Goal: Task Accomplishment & Management: Manage account settings

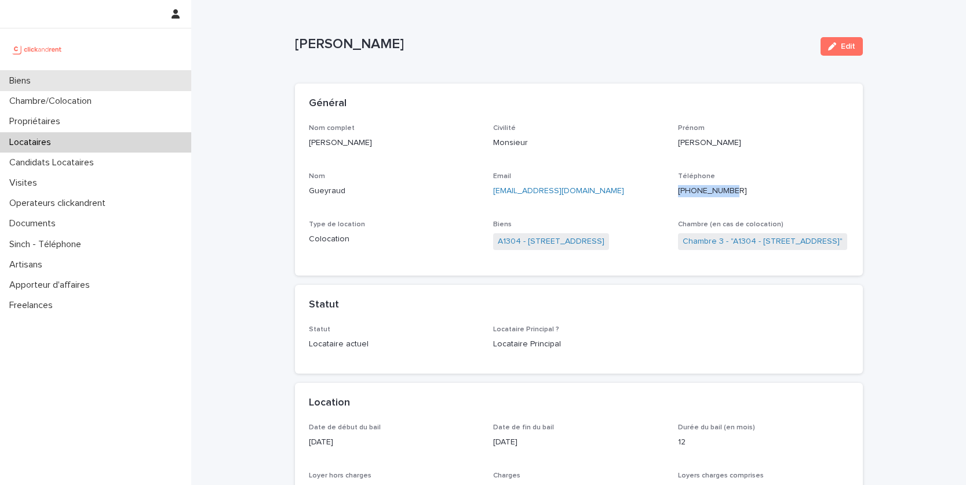
click at [57, 82] on div "Biens" at bounding box center [95, 81] width 191 height 20
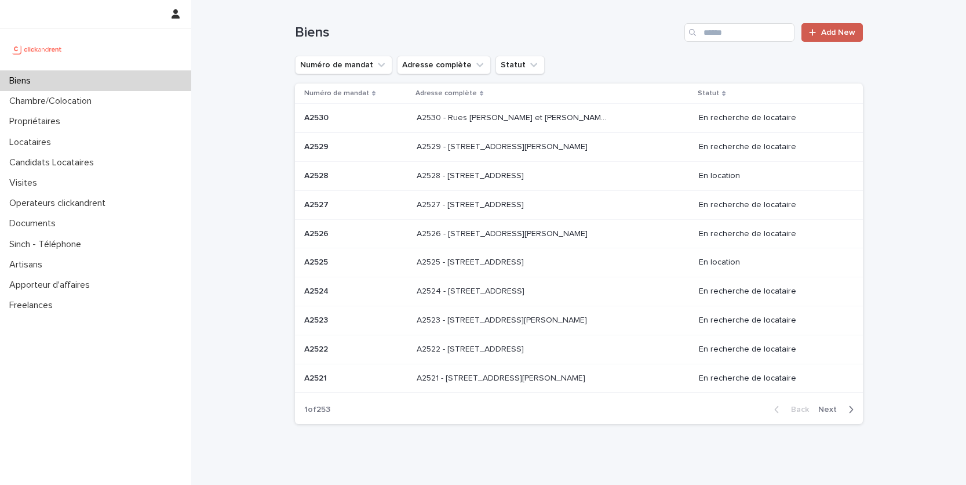
click at [816, 34] on icon at bounding box center [812, 32] width 7 height 8
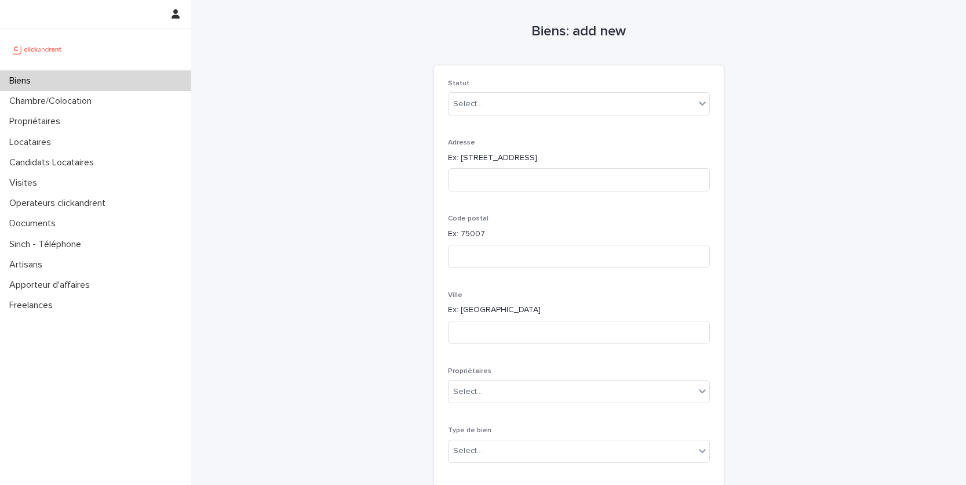
click at [65, 88] on div "Biens" at bounding box center [95, 81] width 191 height 20
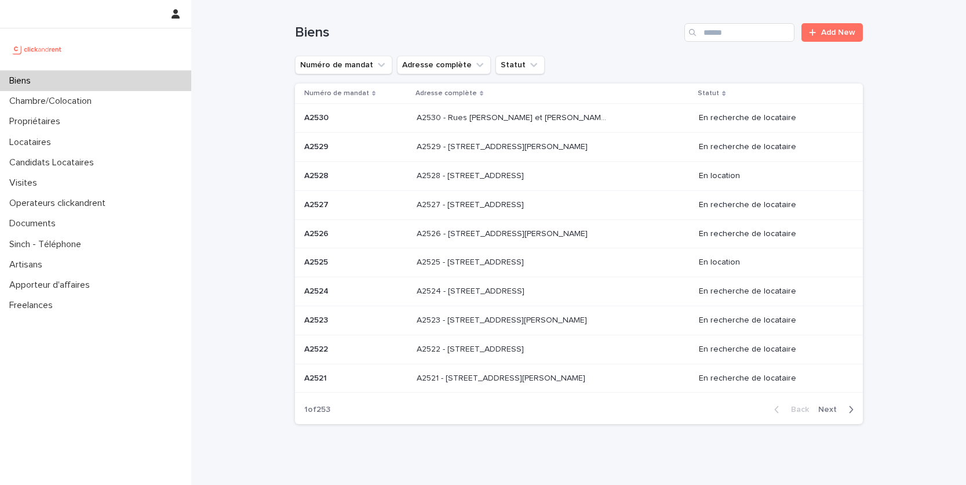
click at [700, 39] on div "Search" at bounding box center [694, 32] width 19 height 19
click at [715, 33] on input "Search" at bounding box center [740, 32] width 110 height 19
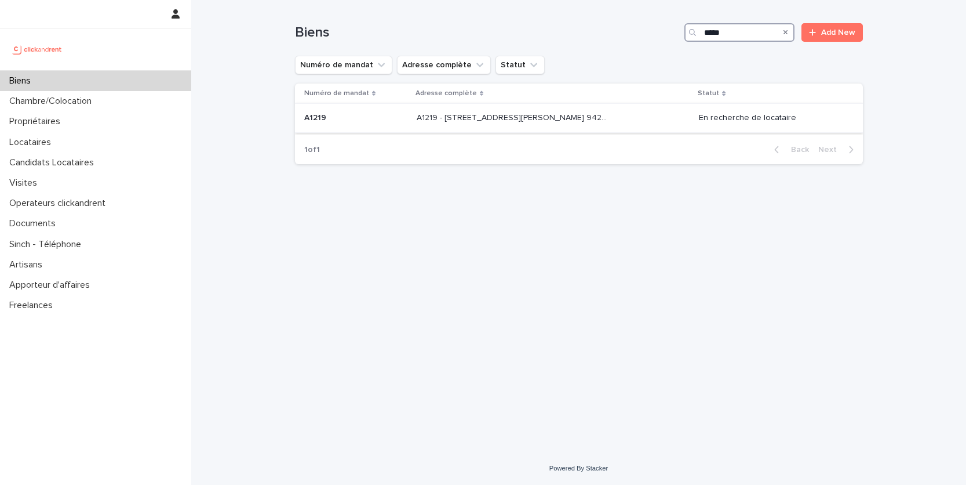
type input "*****"
click at [608, 118] on p "A1219 - 32 avenue Jules Gravereaux, L'Haÿ-les-Roses 94240" at bounding box center [514, 117] width 195 height 12
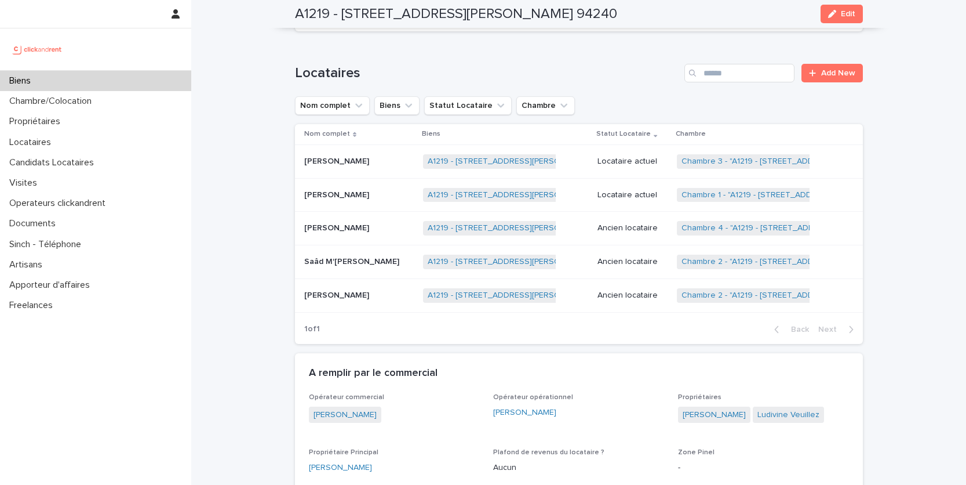
scroll to position [565, 0]
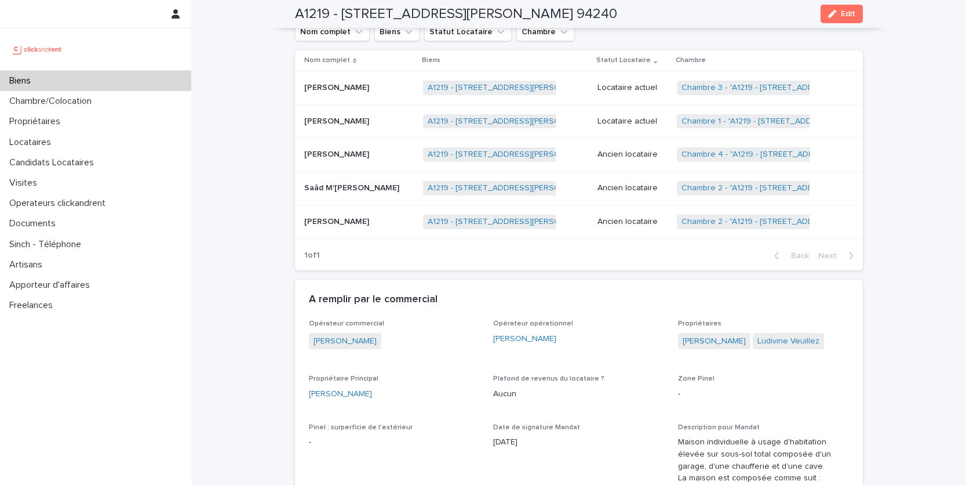
click at [71, 78] on div "Biens" at bounding box center [95, 81] width 191 height 20
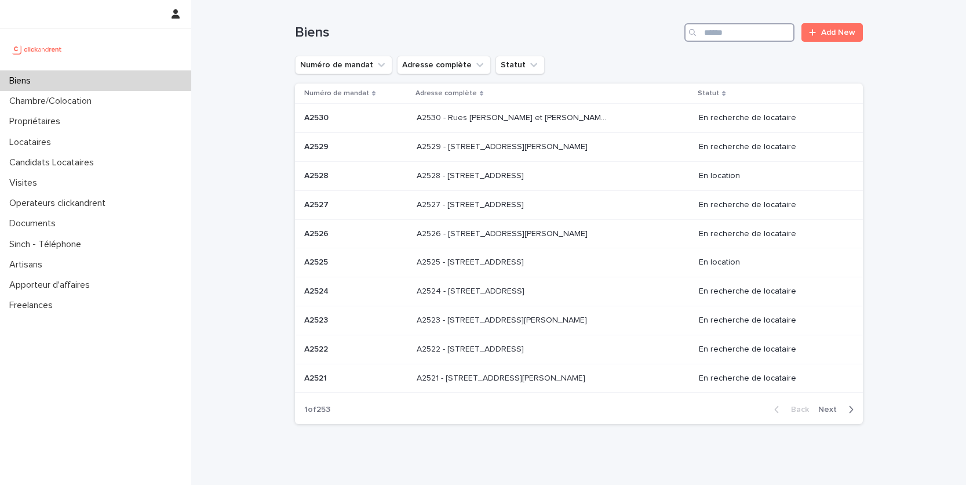
click at [757, 37] on input "Search" at bounding box center [740, 32] width 110 height 19
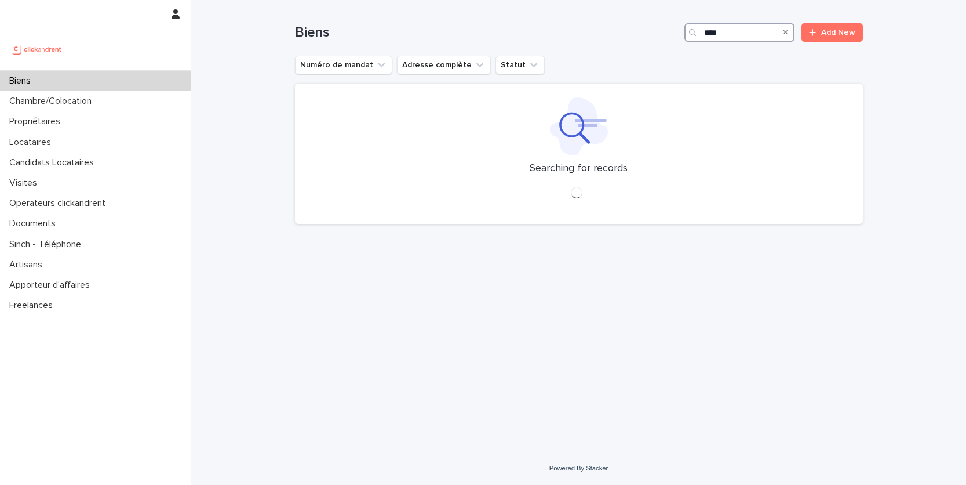
type input "****"
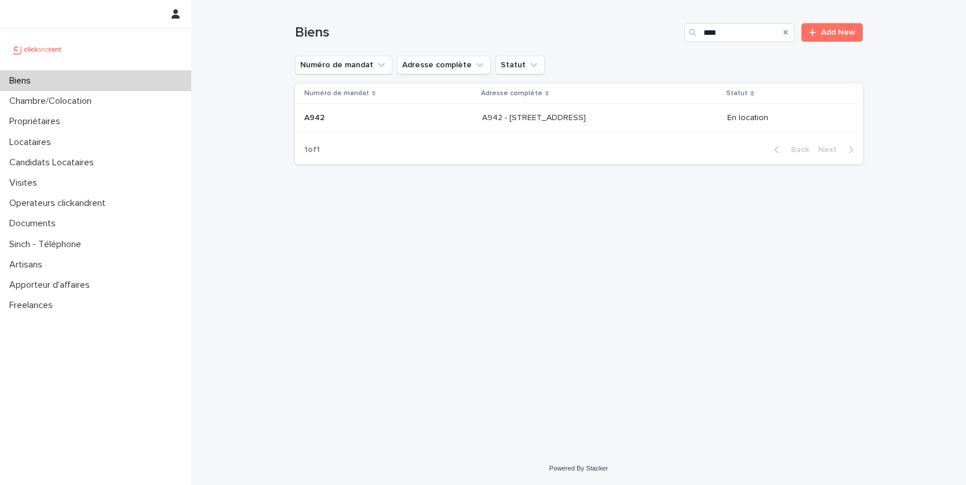
click at [692, 110] on div "A942 - 7 Boulevard de la République, Noisy-le-Sec 93130 A942 - 7 Boulevard de l…" at bounding box center [600, 117] width 236 height 19
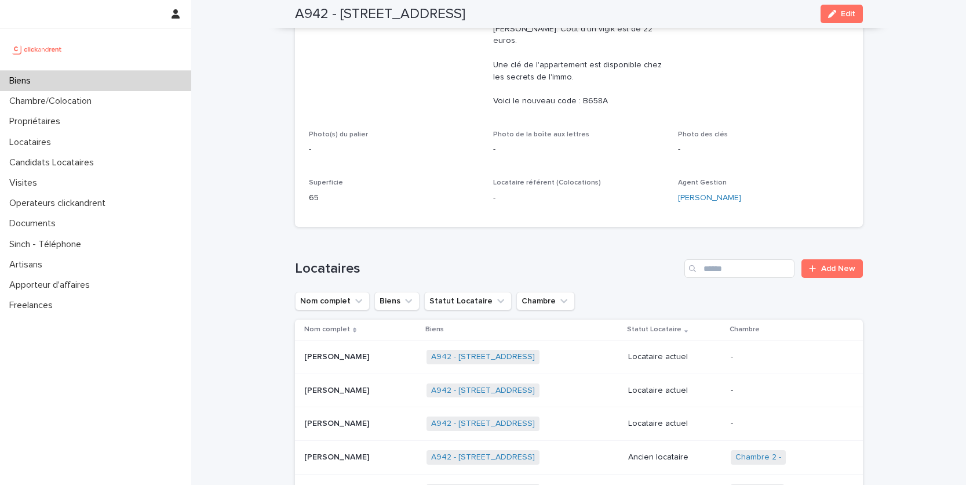
scroll to position [386, 0]
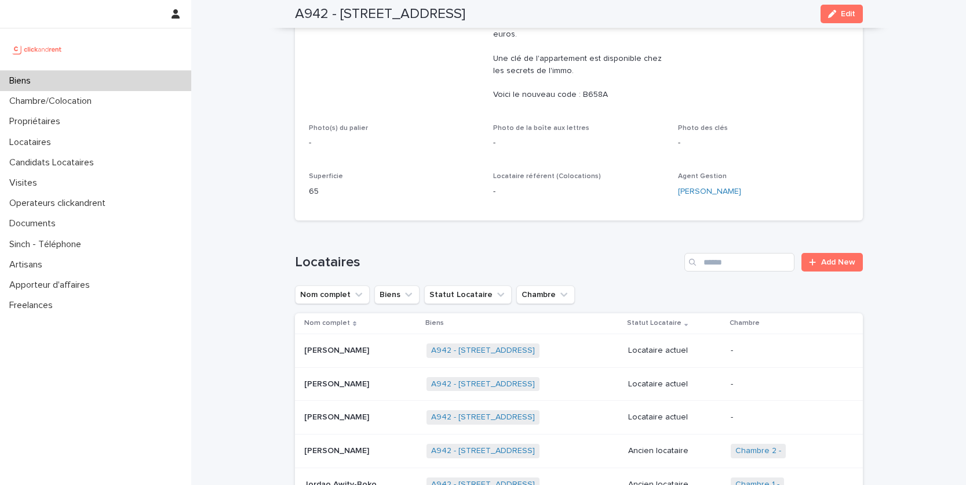
click at [601, 339] on div "A942 - 7 Boulevard de la République, Noisy-le-Sec 93130 + 0" at bounding box center [523, 351] width 192 height 24
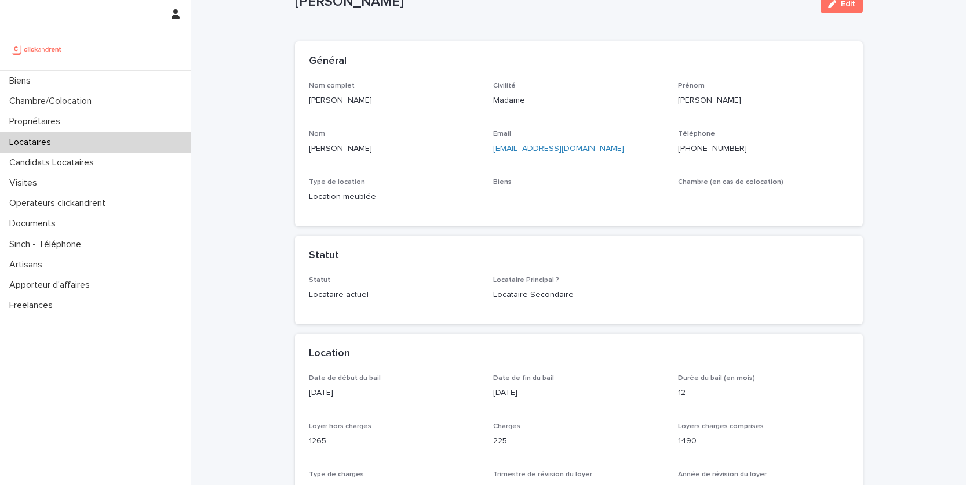
scroll to position [43, 0]
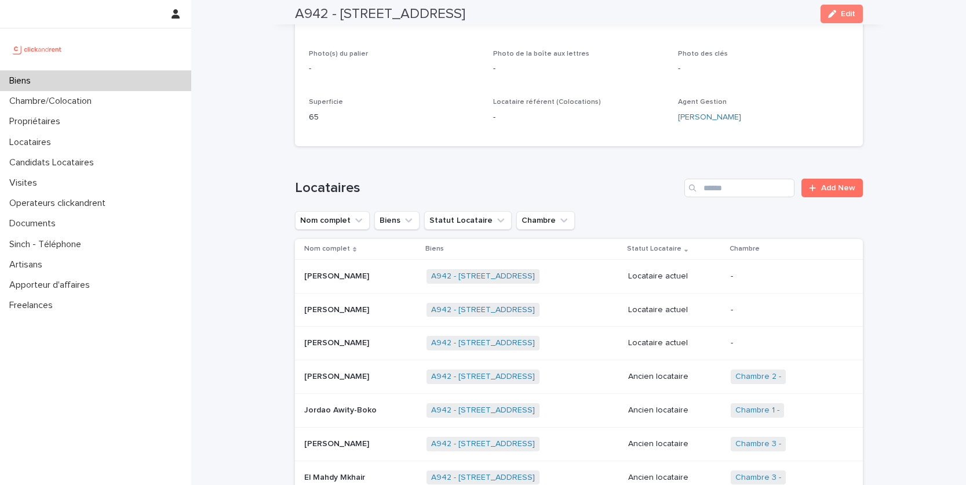
scroll to position [478, 0]
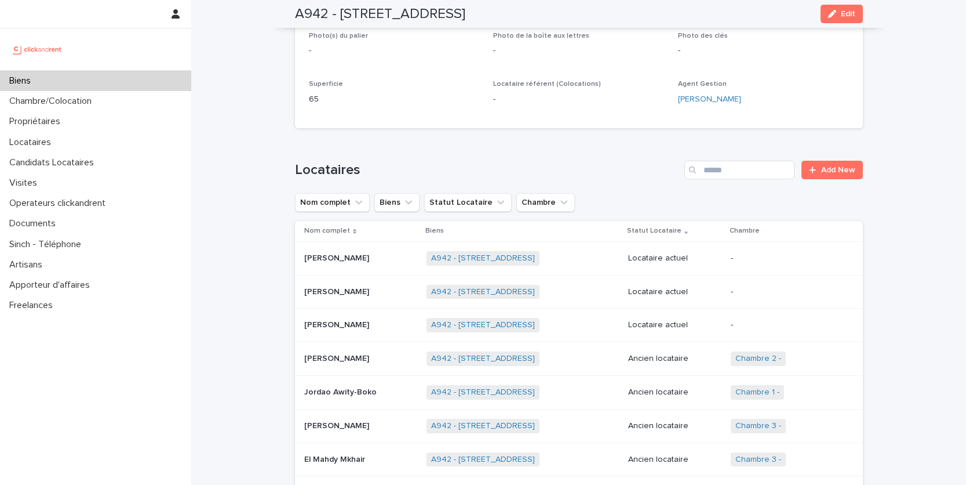
click at [393, 287] on p at bounding box center [361, 292] width 114 height 10
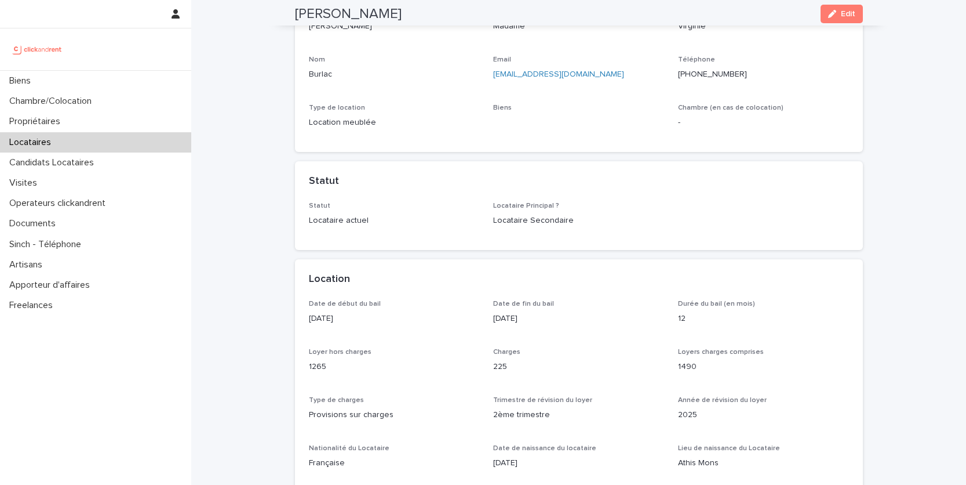
scroll to position [116, 0]
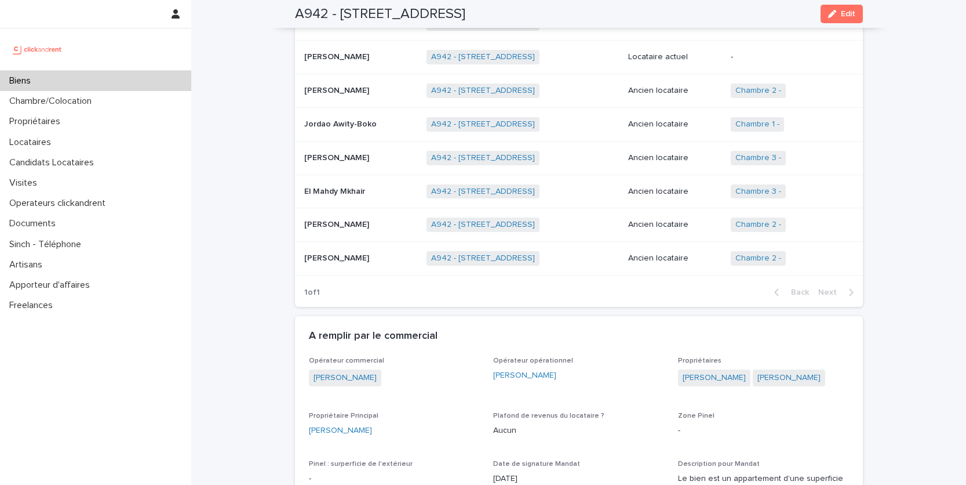
scroll to position [746, 0]
click at [81, 148] on div "Locataires" at bounding box center [95, 142] width 191 height 20
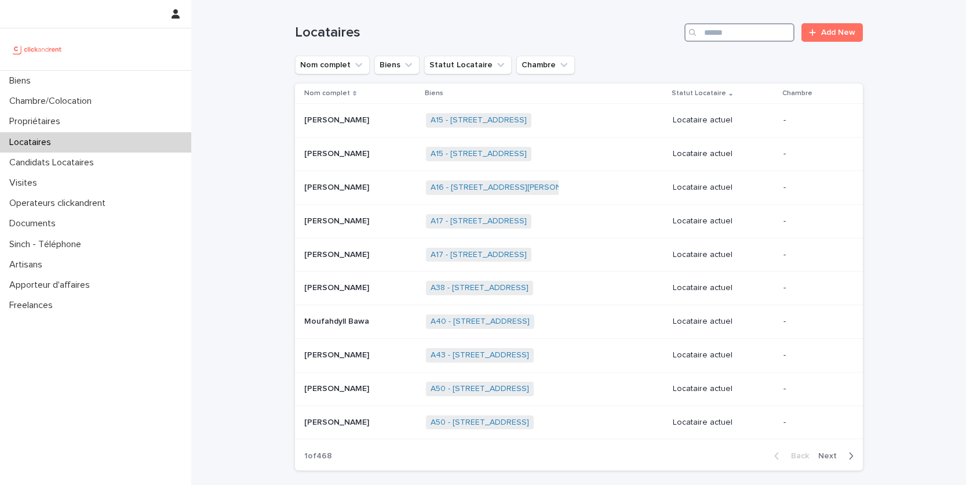
click at [714, 26] on input "Search" at bounding box center [740, 32] width 110 height 19
paste input "*****"
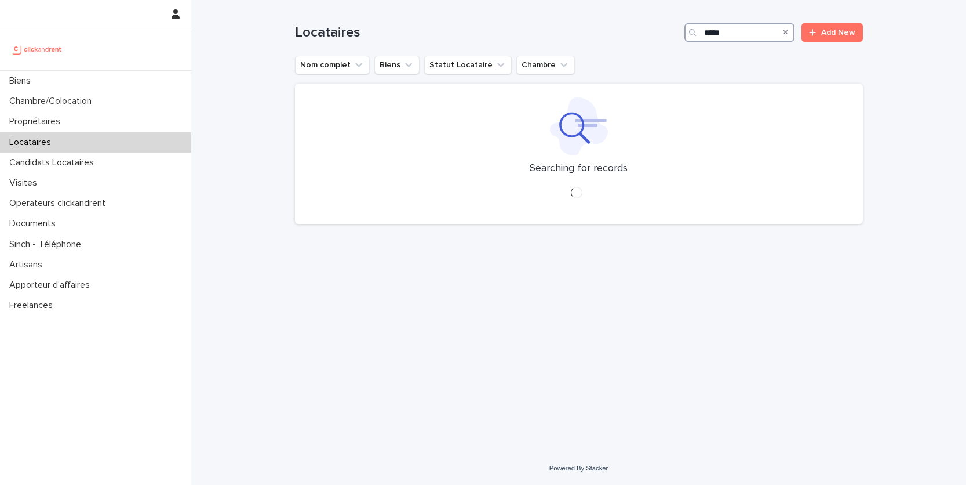
click at [714, 26] on input "*****" at bounding box center [740, 32] width 110 height 19
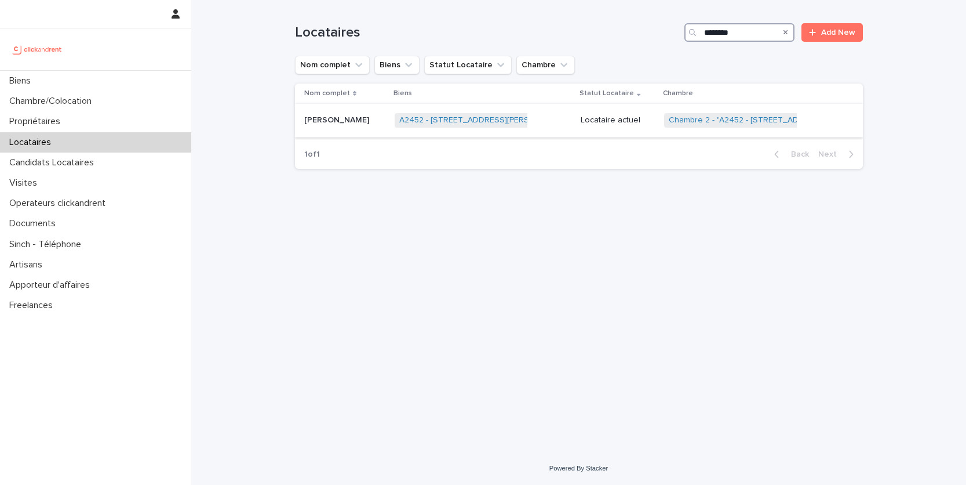
type input "********"
click at [342, 120] on p at bounding box center [344, 120] width 81 height 10
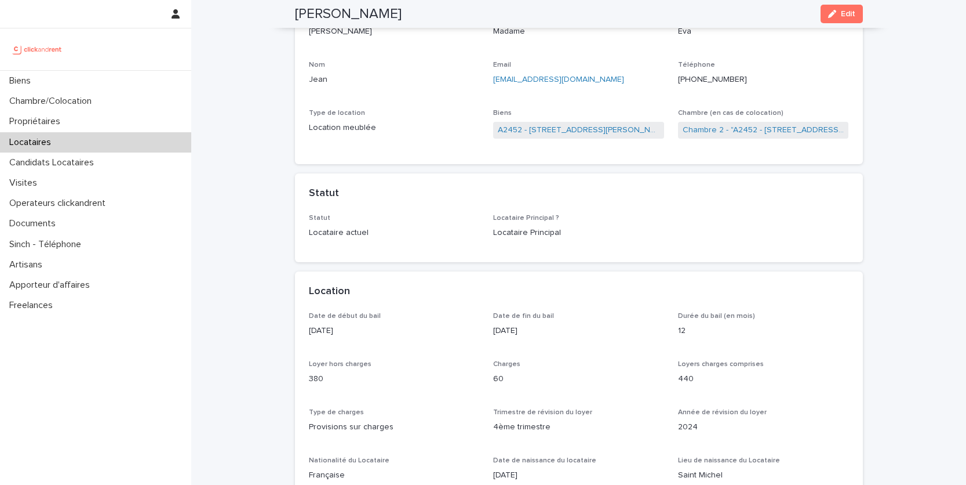
scroll to position [107, 0]
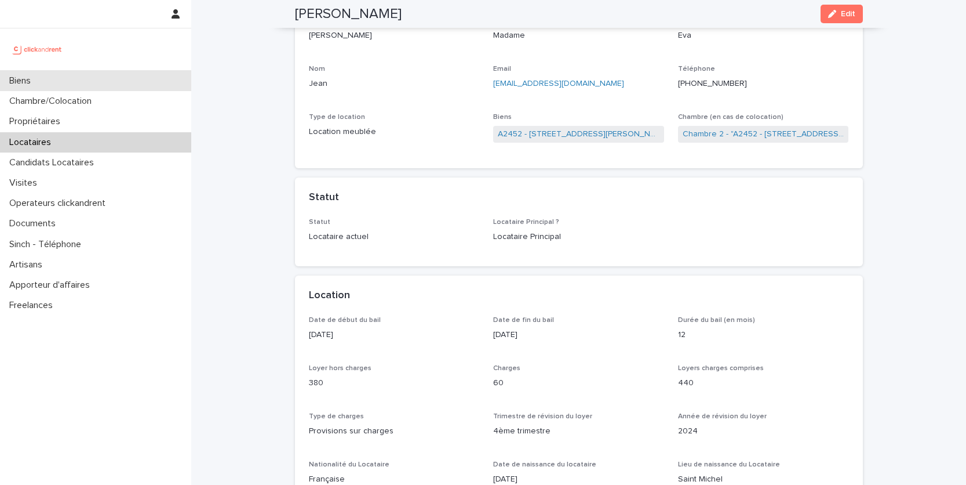
click at [110, 71] on div "Biens" at bounding box center [95, 81] width 191 height 20
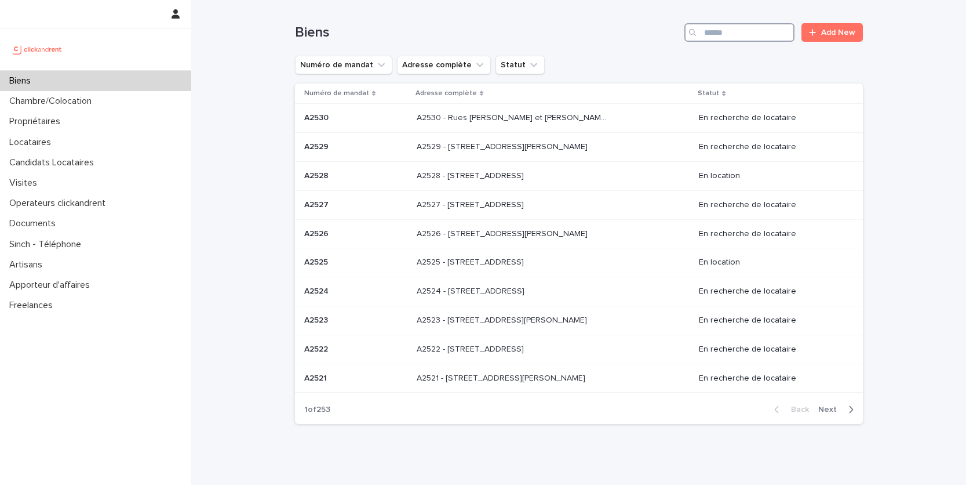
click at [763, 34] on input "Search" at bounding box center [740, 32] width 110 height 19
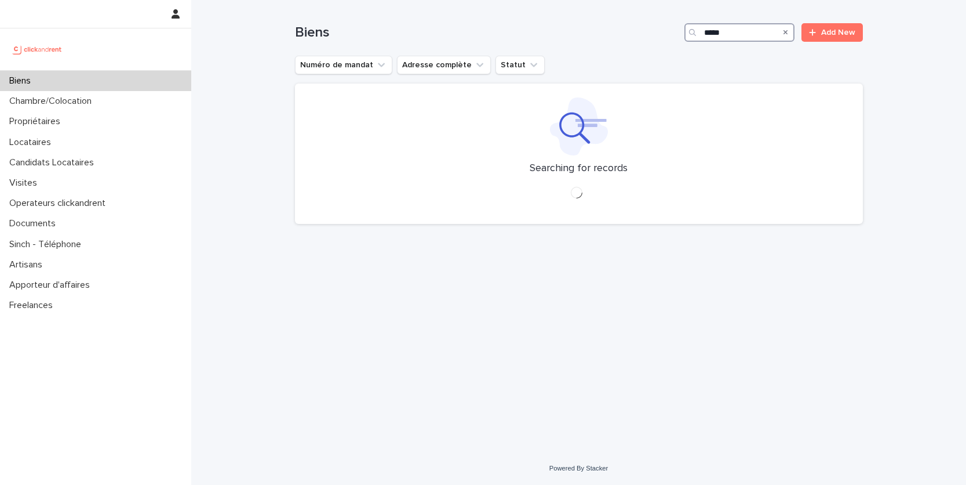
type input "*****"
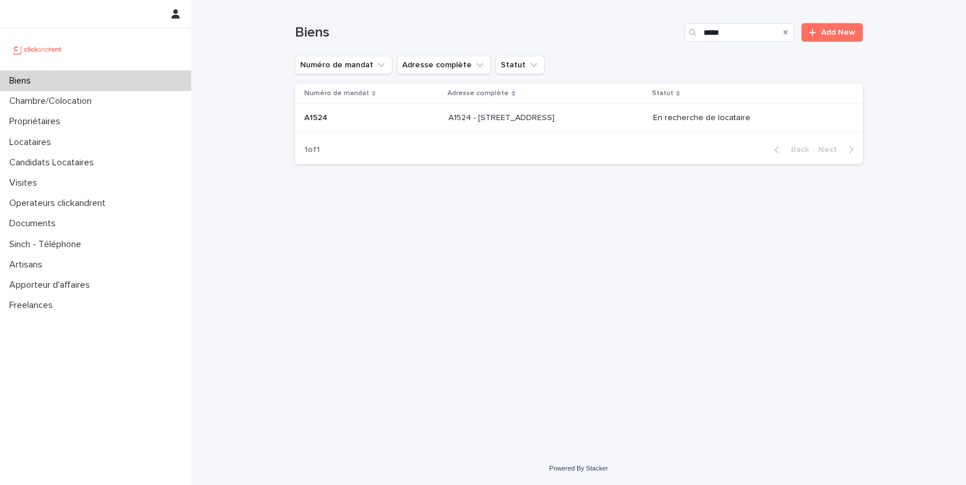
click at [753, 117] on p "En recherche de locataire" at bounding box center [748, 118] width 191 height 10
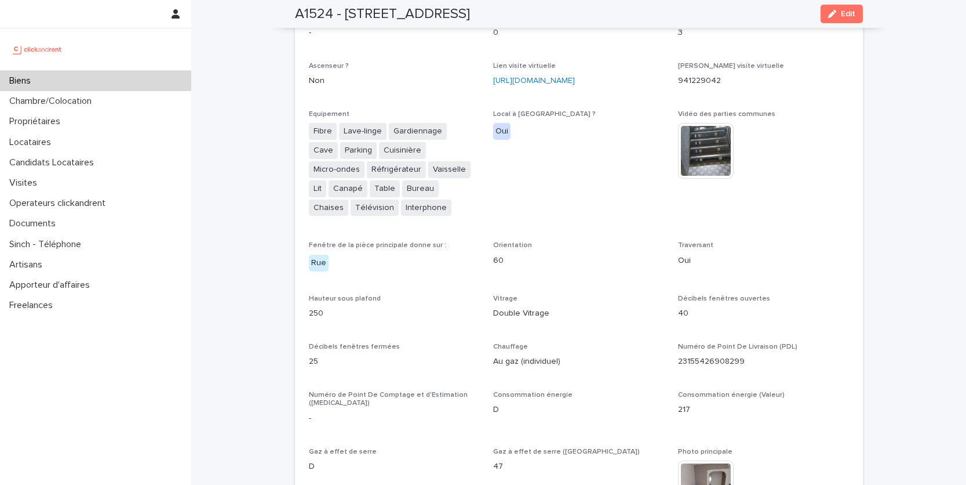
scroll to position [2644, 0]
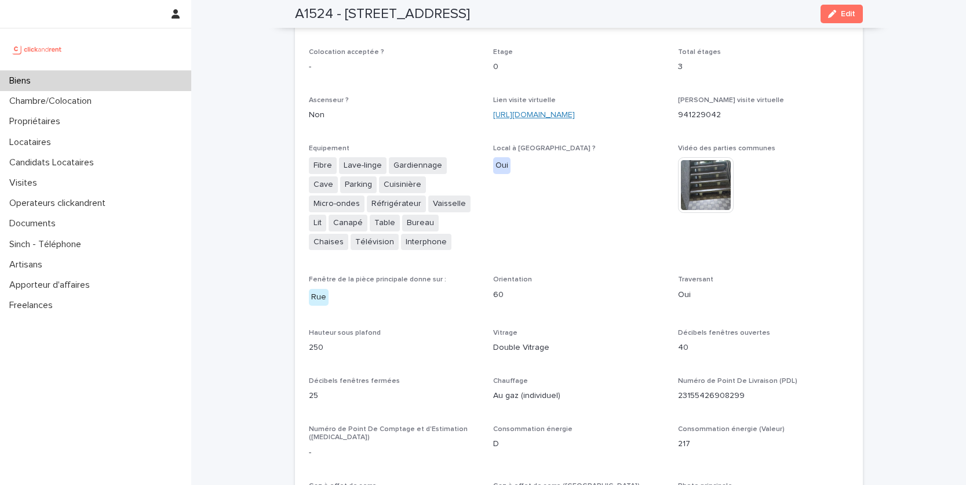
click at [575, 111] on link "https://my.matterport.com/show/?m=N7sCBMN43zG" at bounding box center [534, 115] width 82 height 8
click at [54, 145] on p "Locataires" at bounding box center [33, 142] width 56 height 11
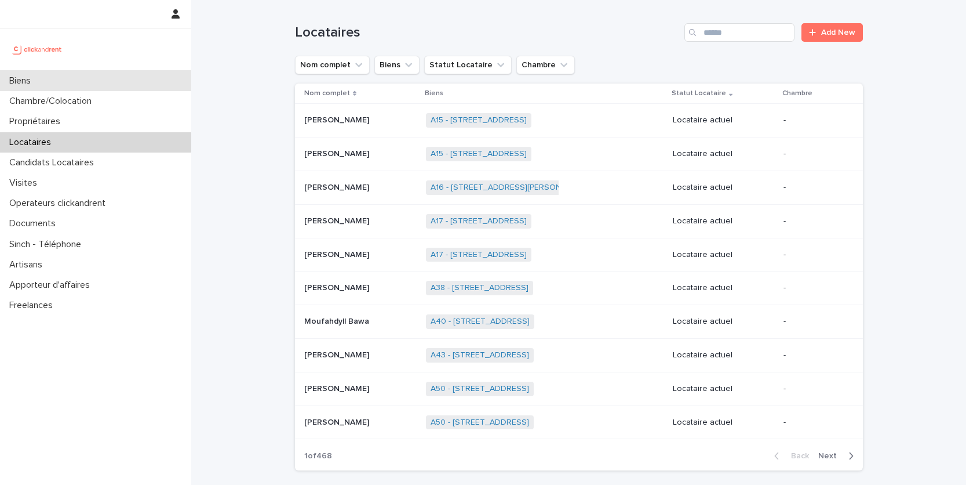
click at [86, 88] on div "Biens" at bounding box center [95, 81] width 191 height 20
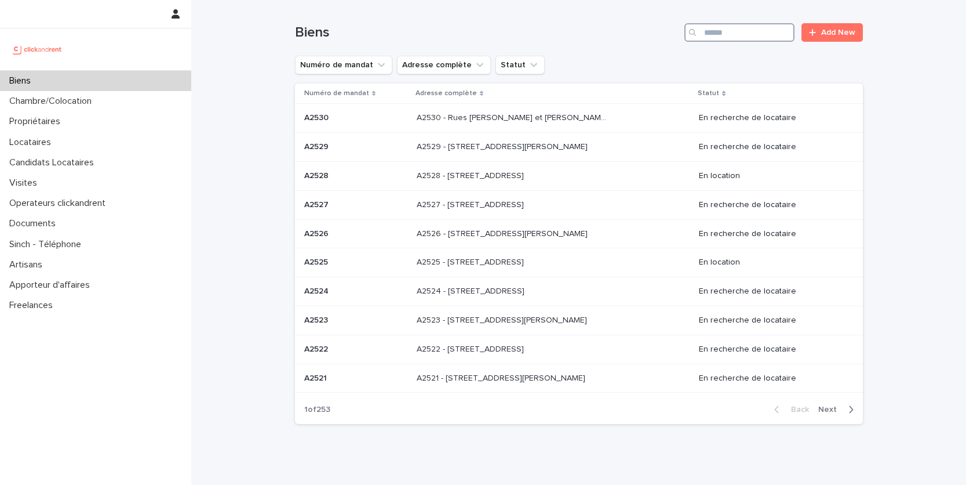
click at [752, 38] on input "Search" at bounding box center [740, 32] width 110 height 19
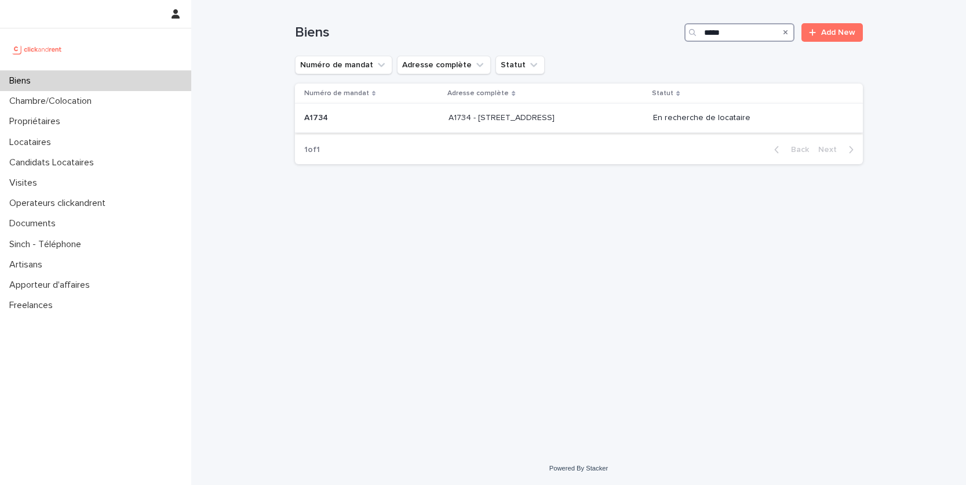
type input "*****"
click at [553, 129] on td "A1734 - 18 rue du Faubourg Madeleine, Orléans 45000 A1734 - 18 rue du Faubourg …" at bounding box center [546, 118] width 205 height 29
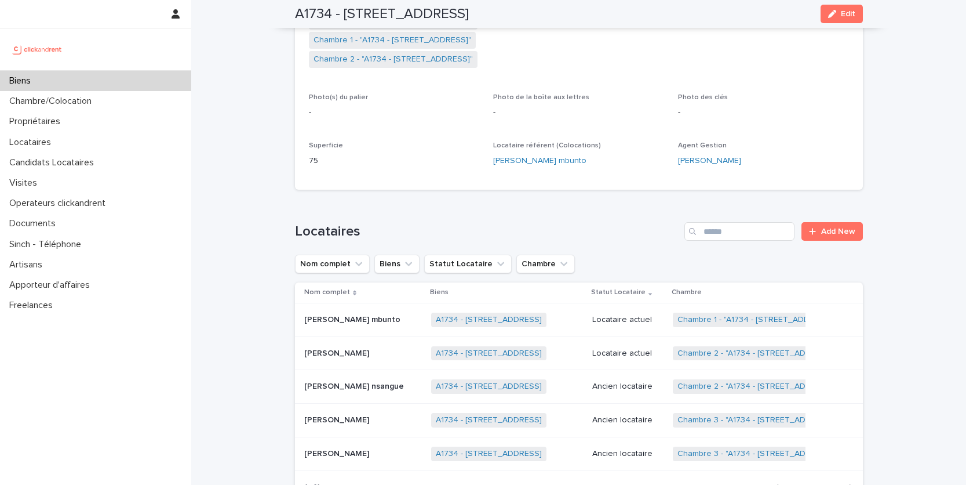
scroll to position [277, 0]
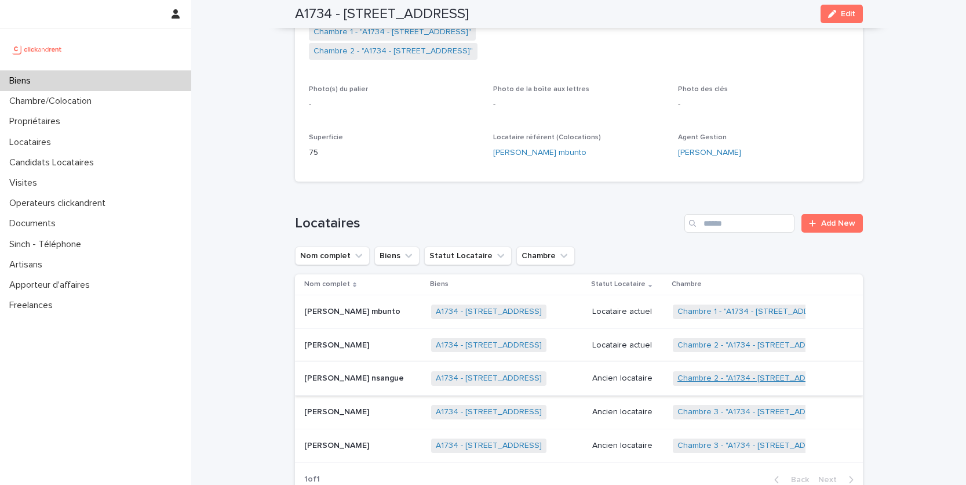
click at [745, 377] on link "Chambre 2 - "A1734 - 18 rue du Faubourg Madeleine, Orléans 45000"" at bounding box center [757, 378] width 159 height 10
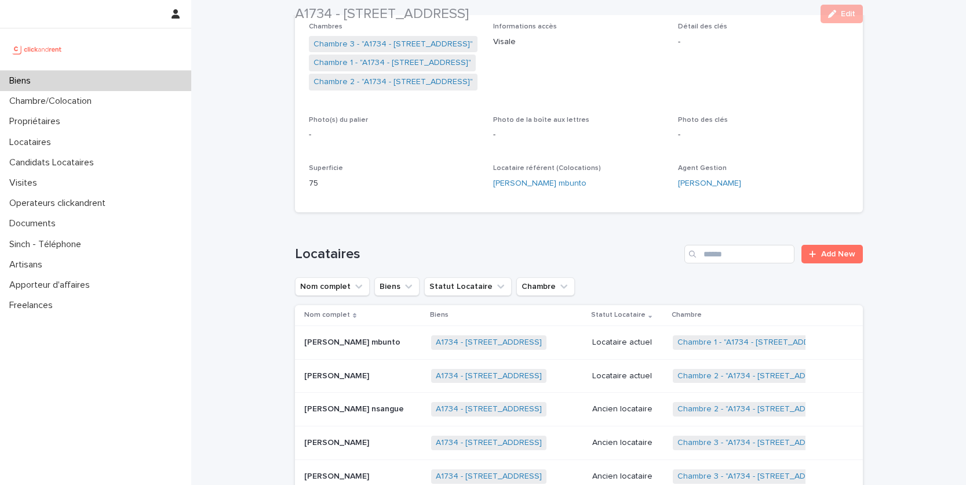
scroll to position [438, 0]
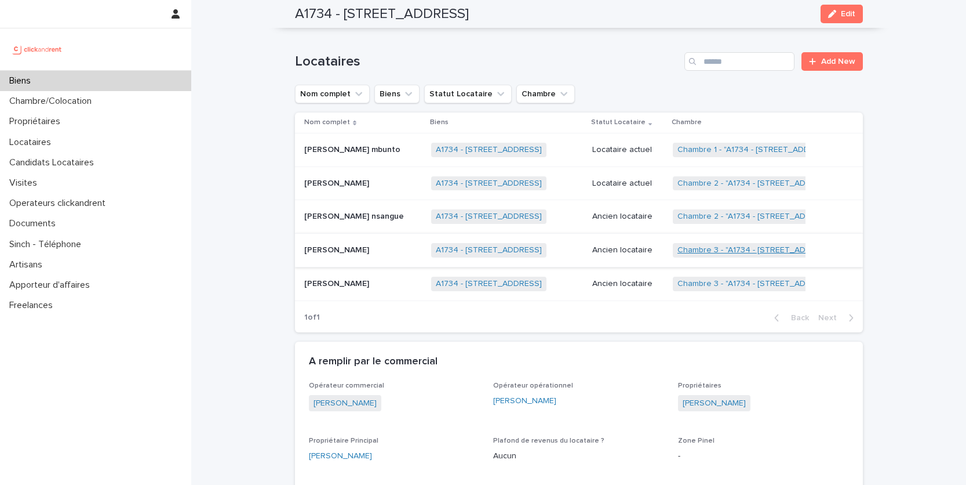
click at [743, 250] on link "Chambre 3 - "A1734 - 18 rue du Faubourg Madeleine, Orléans 45000"" at bounding box center [757, 250] width 159 height 10
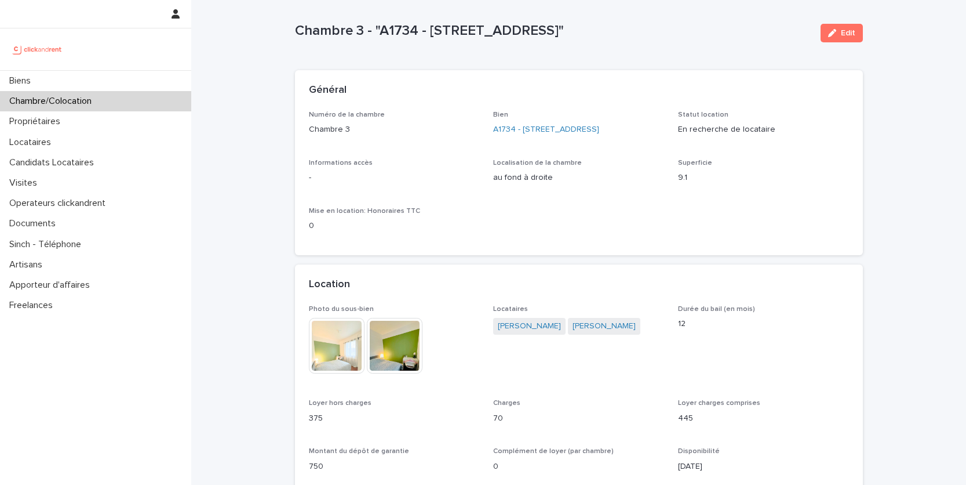
scroll to position [12, 0]
click at [850, 39] on button "Edit" at bounding box center [842, 34] width 42 height 19
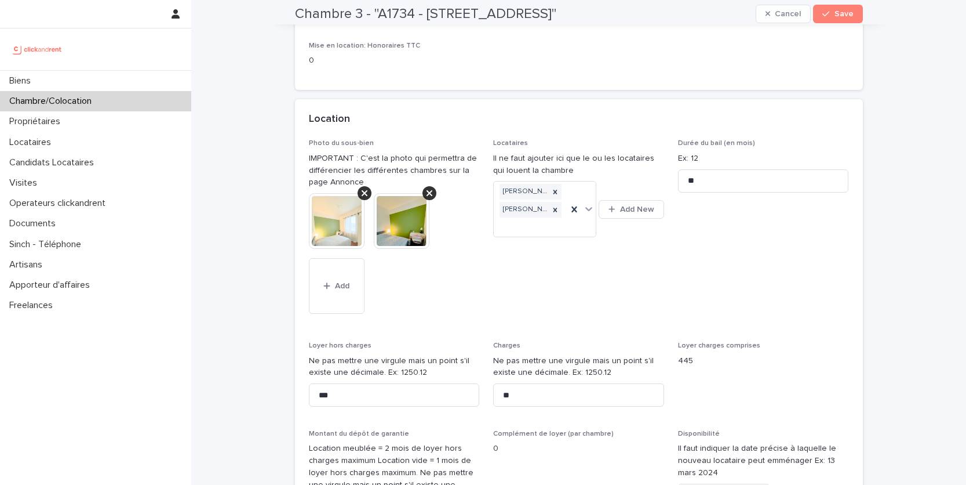
scroll to position [310, 0]
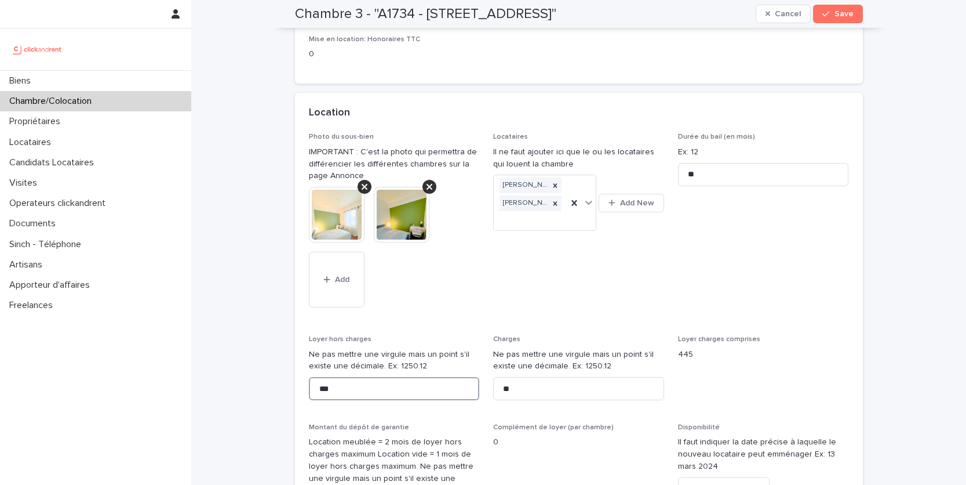
click at [327, 400] on input "***" at bounding box center [394, 388] width 171 height 23
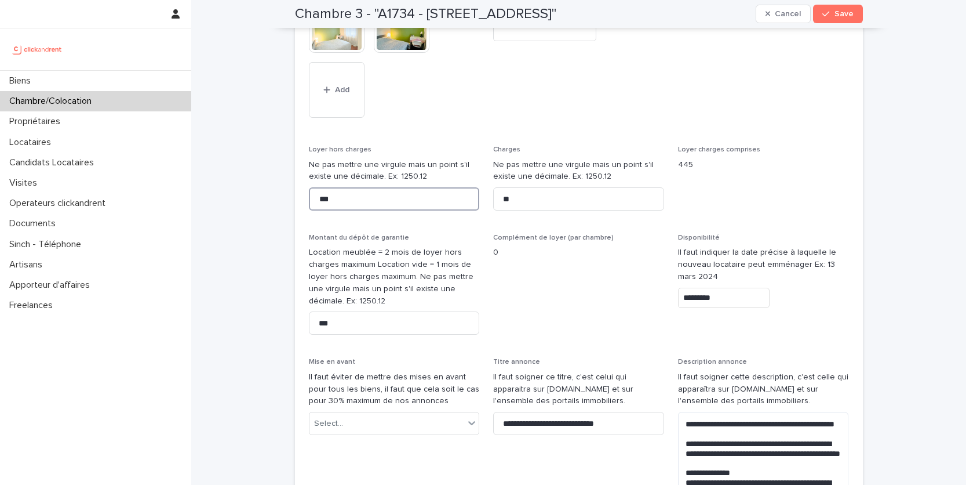
scroll to position [517, 0]
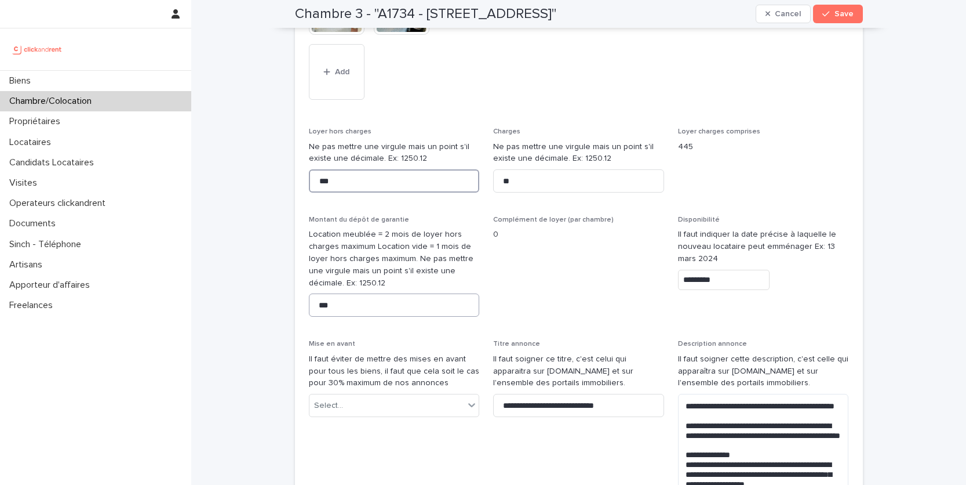
type input "***"
click at [328, 315] on input "***" at bounding box center [394, 304] width 171 height 23
type input "***"
click at [717, 288] on input "*********" at bounding box center [724, 280] width 92 height 20
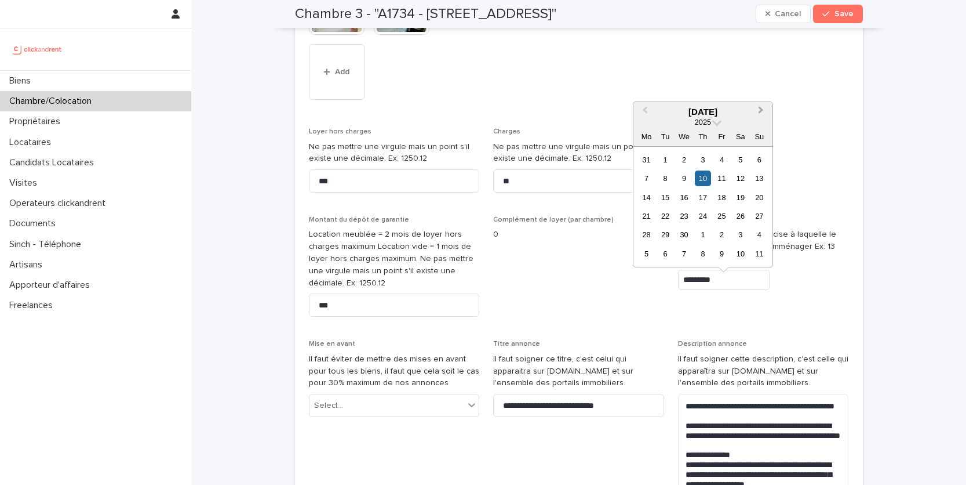
click at [762, 112] on button "Next Month" at bounding box center [762, 112] width 19 height 19
click at [645, 110] on span "Previous Month" at bounding box center [645, 112] width 0 height 16
click at [765, 108] on button "Next Month" at bounding box center [762, 112] width 19 height 19
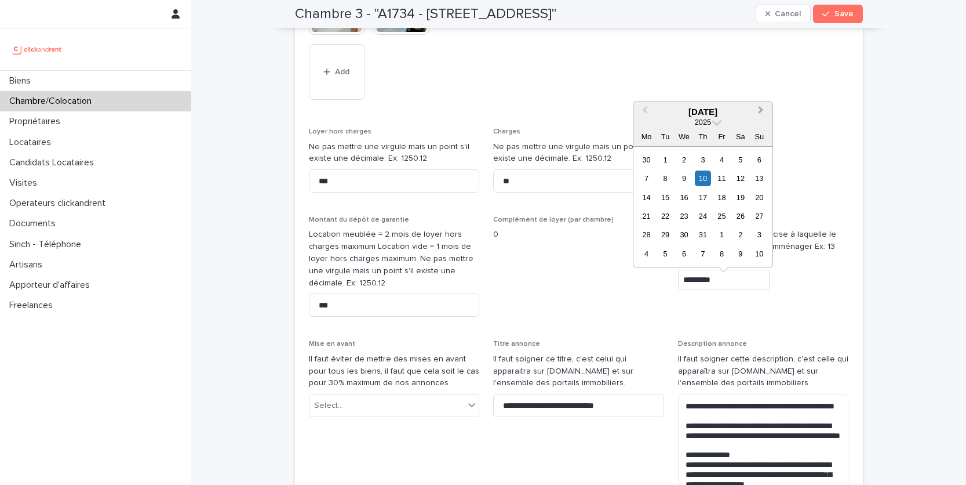
click at [765, 108] on button "Next Month" at bounding box center [762, 112] width 19 height 19
click at [739, 194] on div "16" at bounding box center [741, 198] width 16 height 16
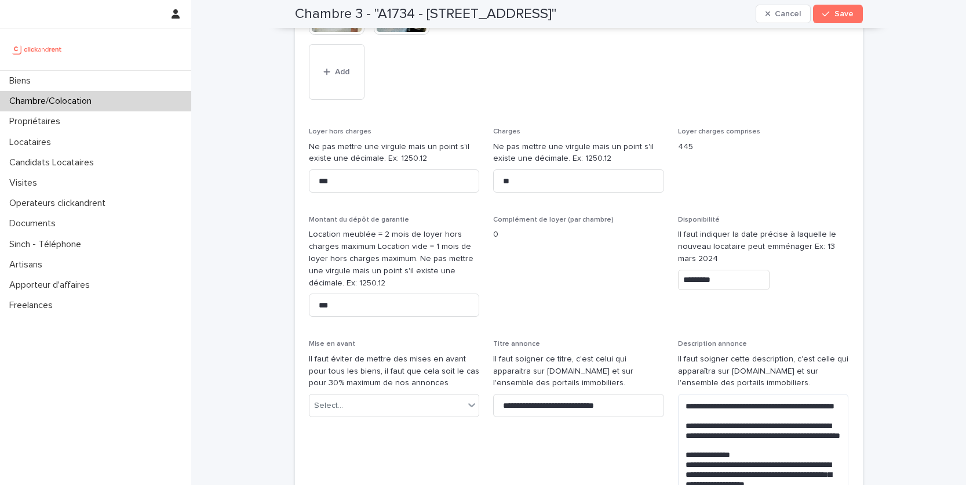
type input "*********"
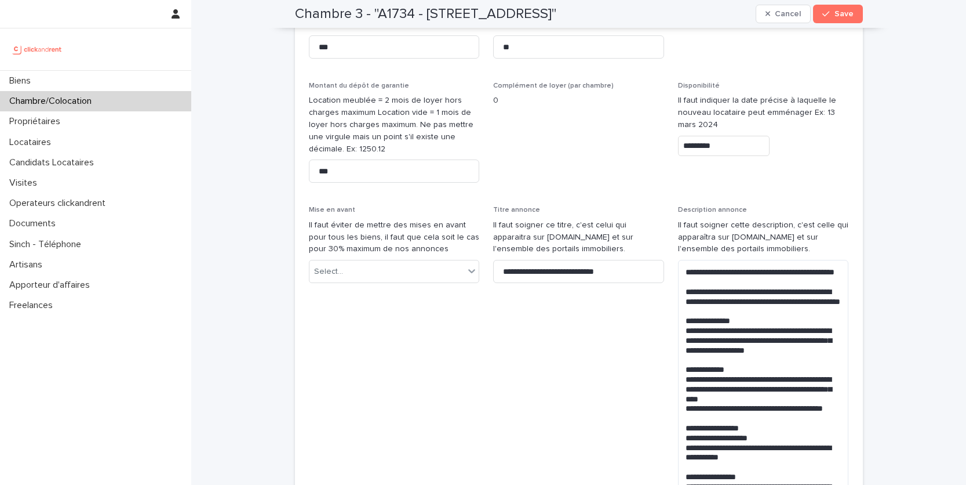
scroll to position [655, 0]
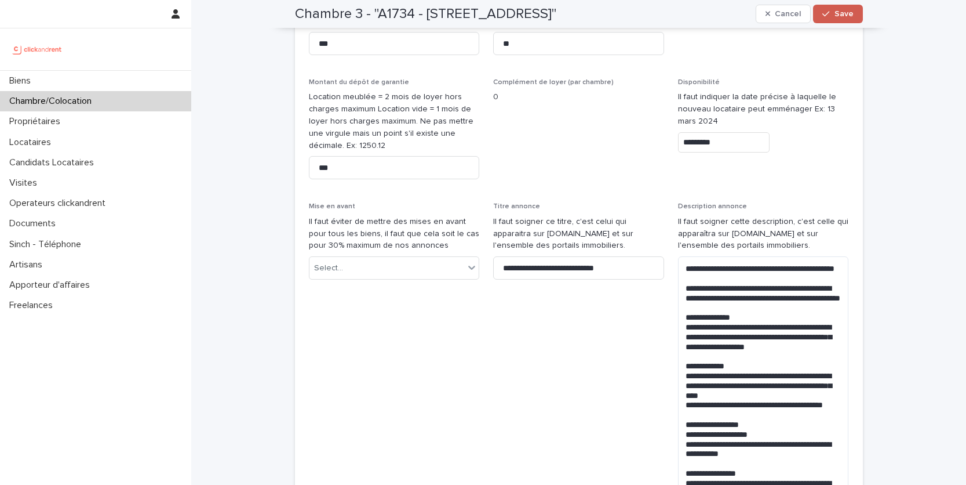
click at [834, 14] on div "button" at bounding box center [829, 14] width 12 height 8
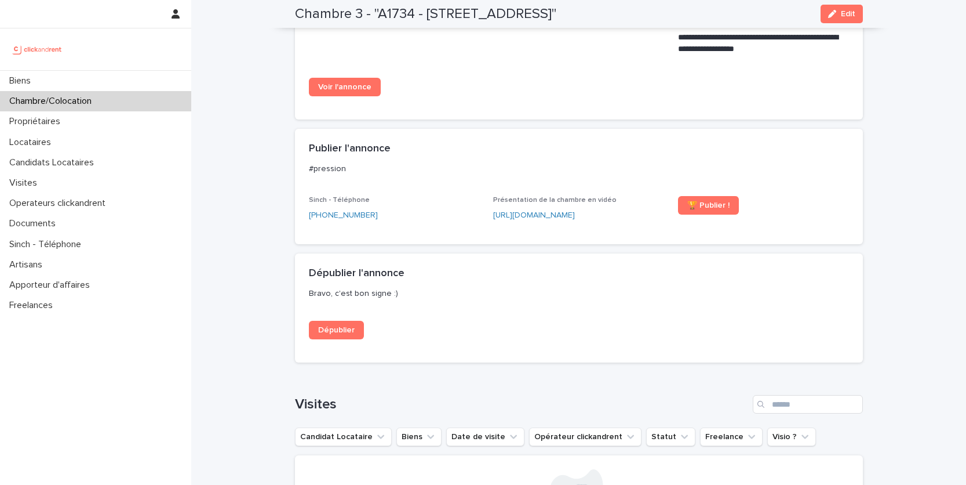
scroll to position [895, 0]
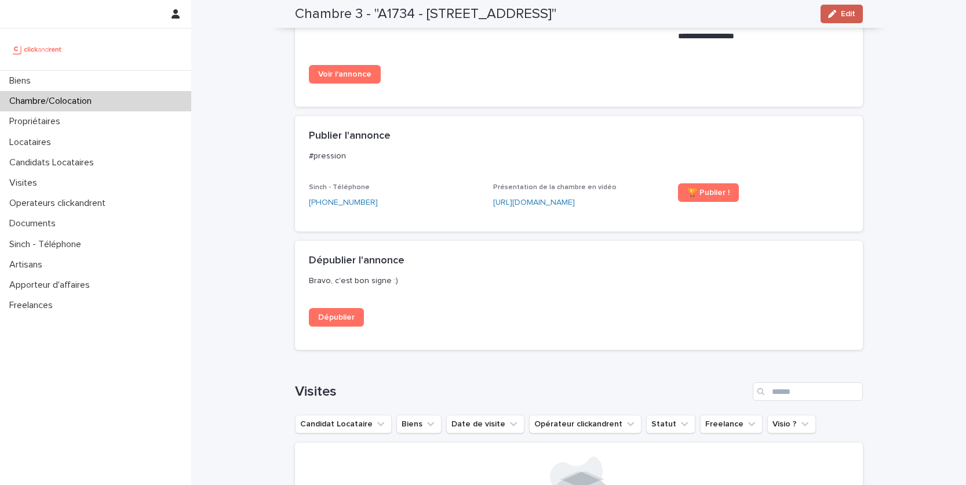
click at [842, 5] on button "Edit" at bounding box center [842, 14] width 42 height 19
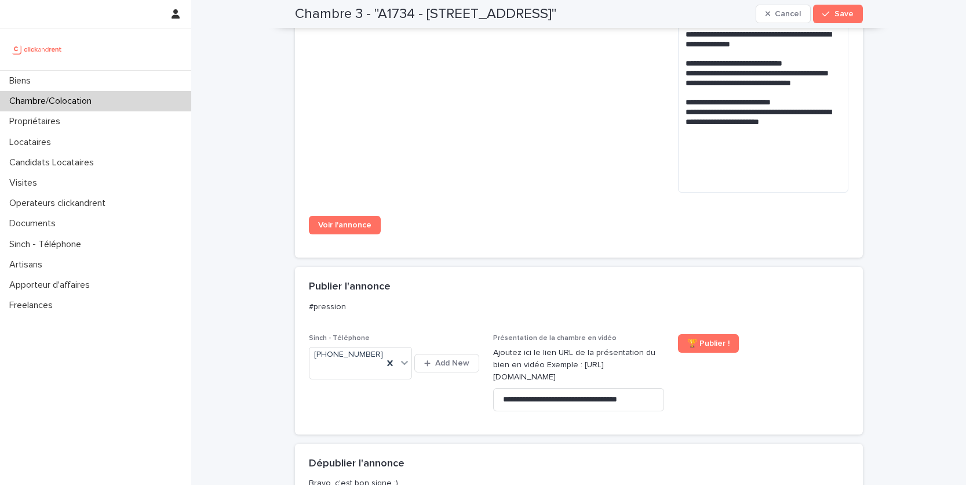
scroll to position [1157, 0]
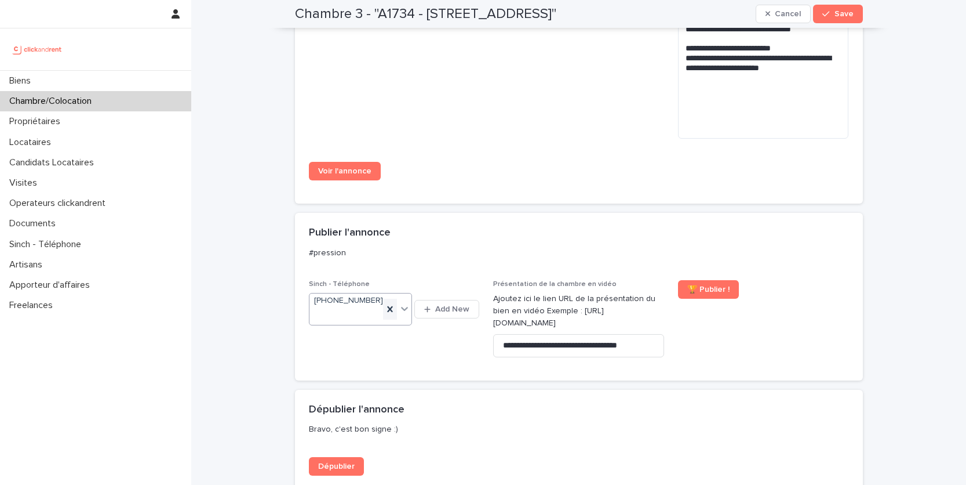
click at [394, 315] on icon at bounding box center [390, 309] width 12 height 12
click at [840, 10] on span "Save" at bounding box center [844, 14] width 19 height 8
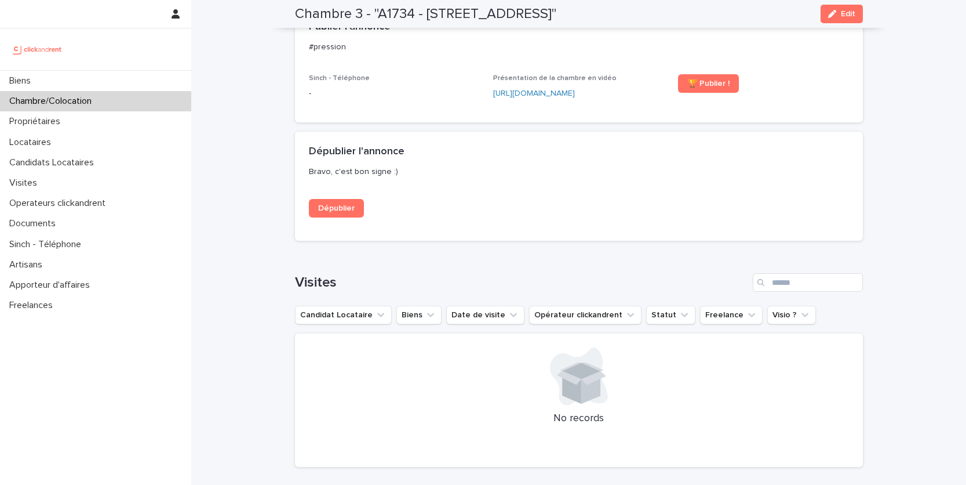
scroll to position [998, 0]
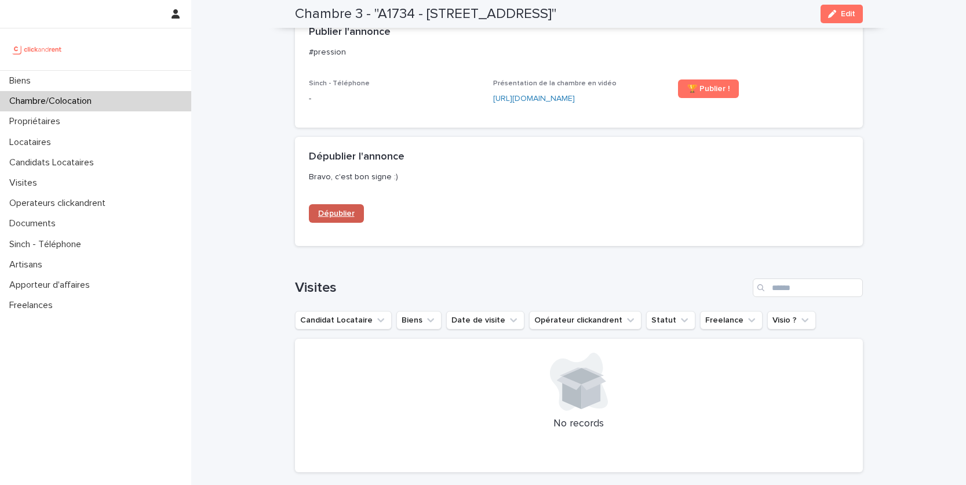
click at [351, 217] on span "Dépublier" at bounding box center [336, 213] width 37 height 8
click at [59, 75] on div "Biens" at bounding box center [95, 81] width 191 height 20
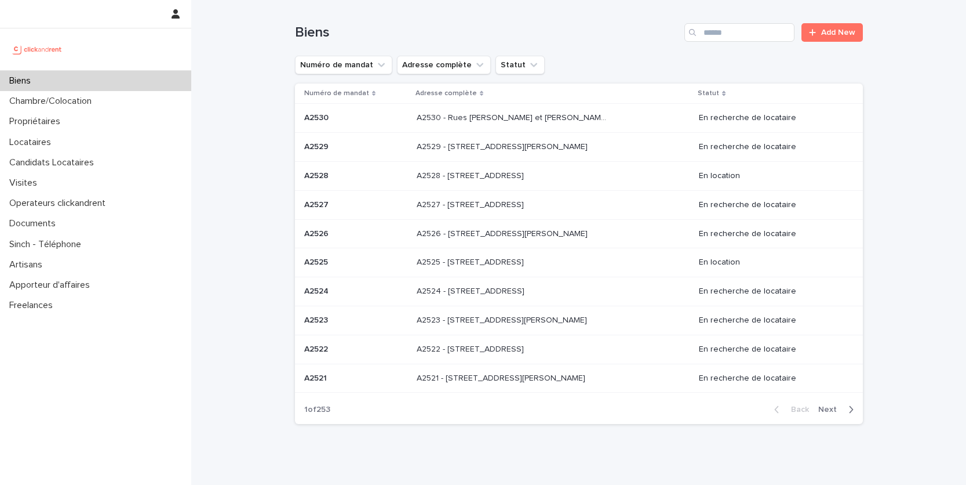
click at [757, 48] on div "Biens Add New" at bounding box center [579, 28] width 568 height 56
click at [757, 43] on div "Biens Add New" at bounding box center [579, 28] width 568 height 56
click at [757, 37] on input "Search" at bounding box center [740, 32] width 110 height 19
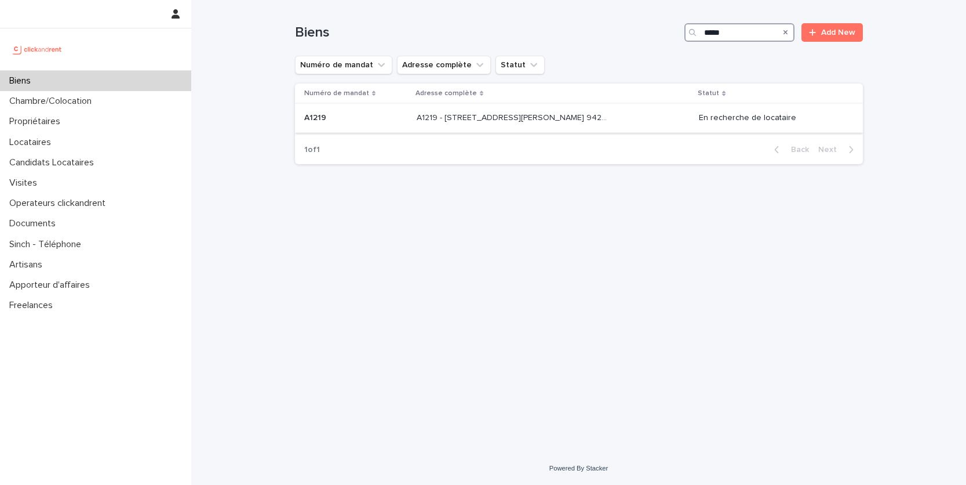
type input "*****"
click at [550, 117] on p "A1219 - 32 avenue Jules Gravereaux, L'Haÿ-les-Roses 94240" at bounding box center [514, 117] width 195 height 12
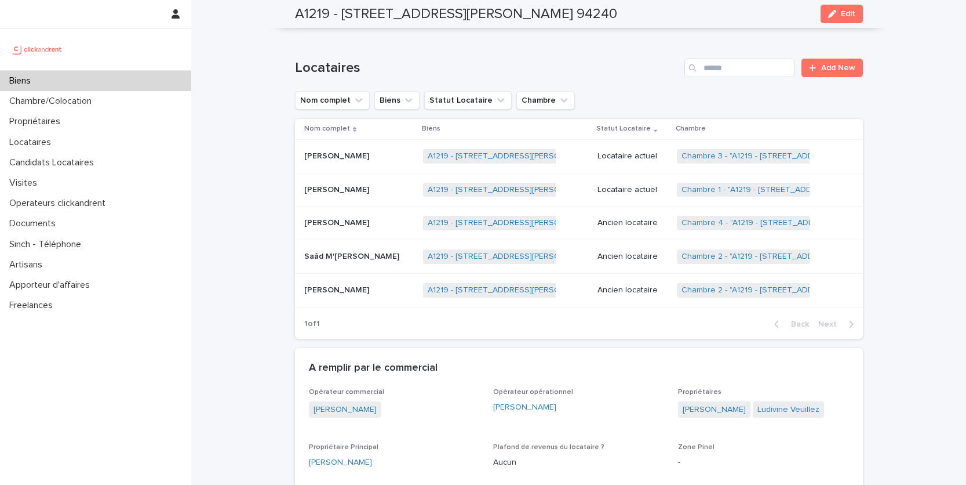
scroll to position [499, 0]
click at [700, 409] on link "Alexis Dejoux" at bounding box center [714, 408] width 63 height 12
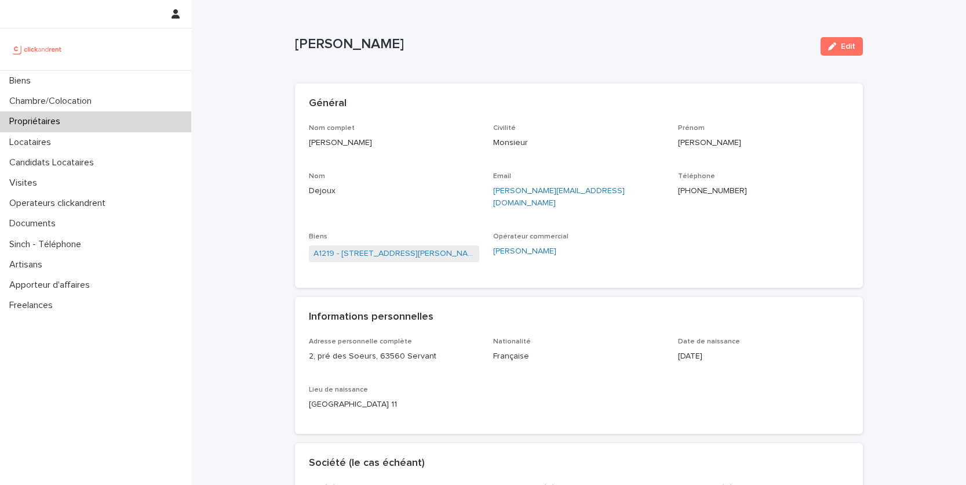
click at [722, 188] on ringoverc2c-number-84e06f14122c "+33683689449" at bounding box center [712, 191] width 69 height 8
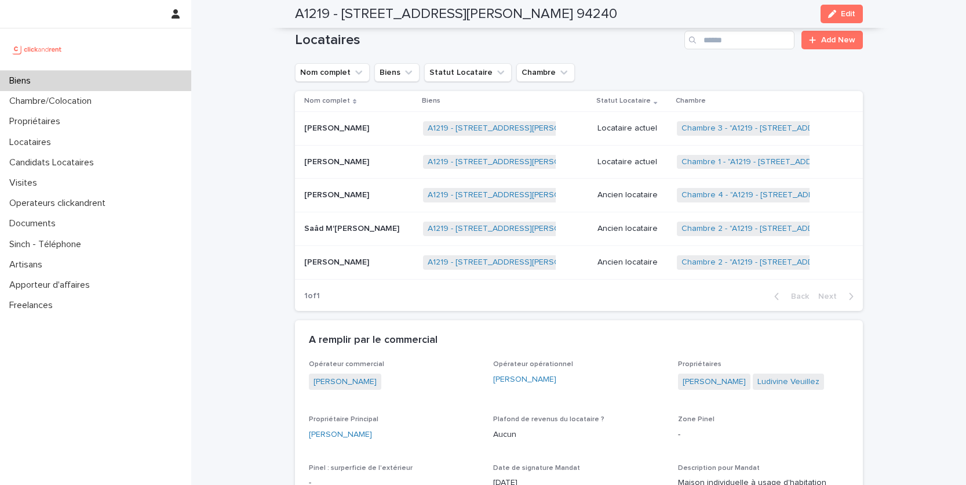
scroll to position [520, 0]
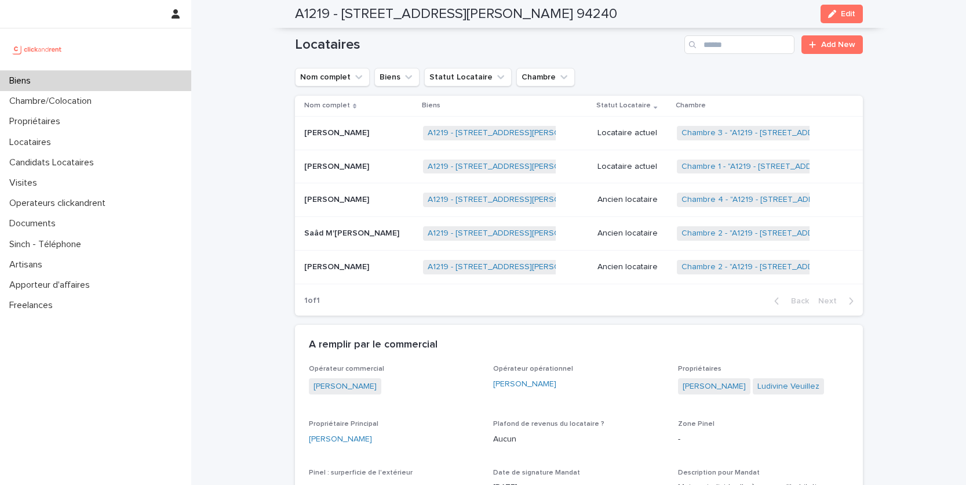
click at [361, 195] on p "Mohamed Amine El gholabzouri" at bounding box center [337, 198] width 67 height 12
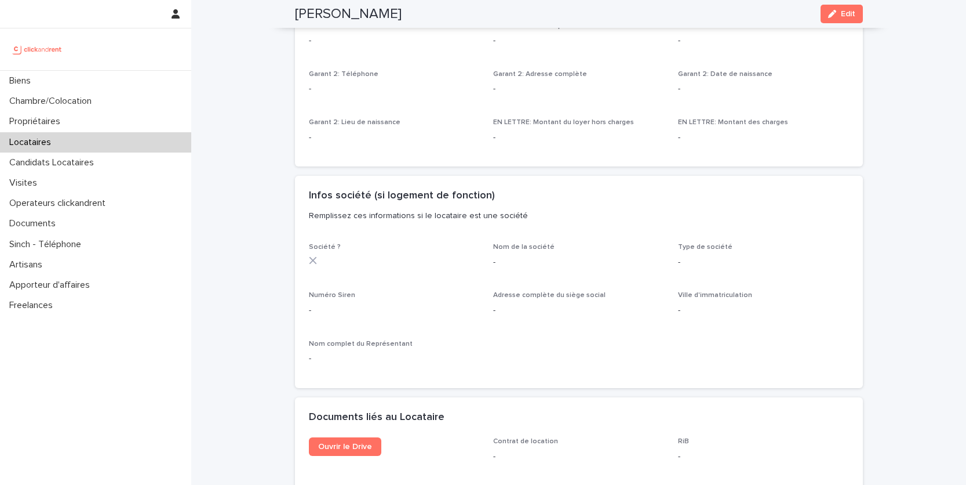
scroll to position [973, 0]
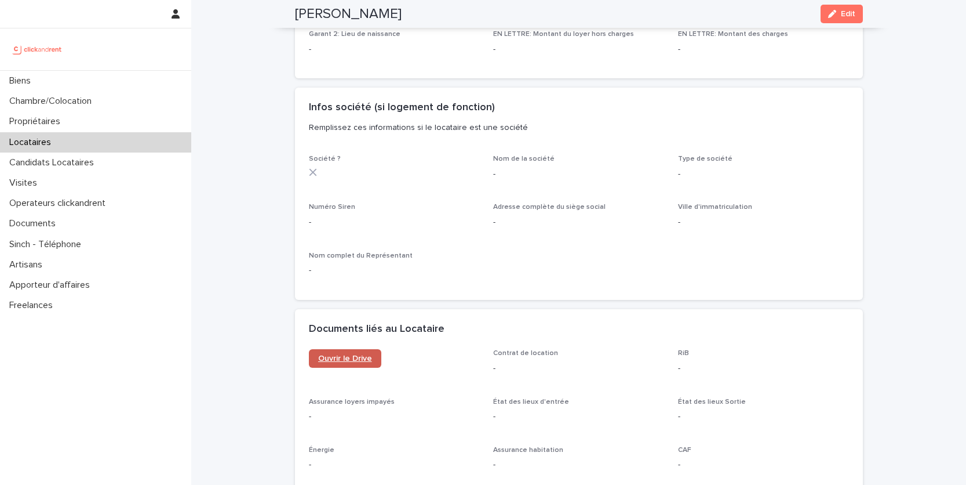
click at [363, 358] on span "Ouvrir le Drive" at bounding box center [345, 358] width 54 height 8
click at [77, 77] on div "Biens" at bounding box center [95, 81] width 191 height 20
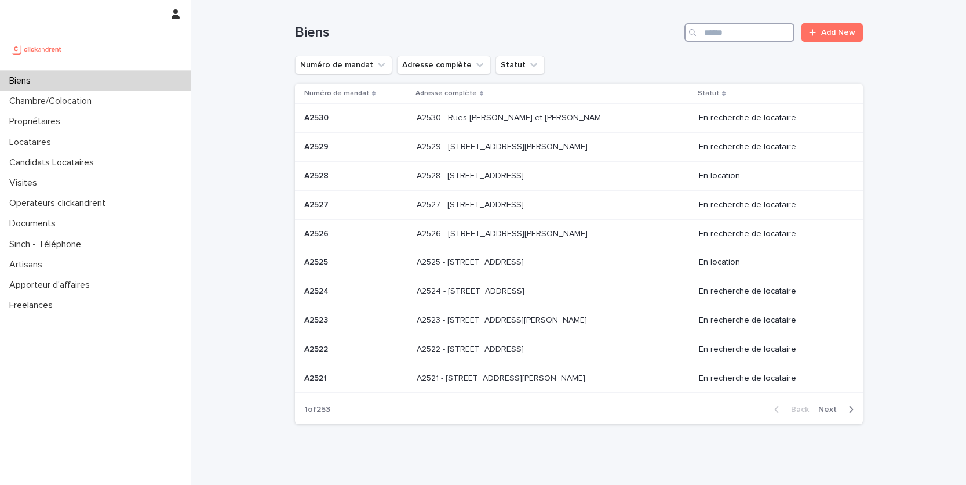
click at [747, 32] on input "Search" at bounding box center [740, 32] width 110 height 19
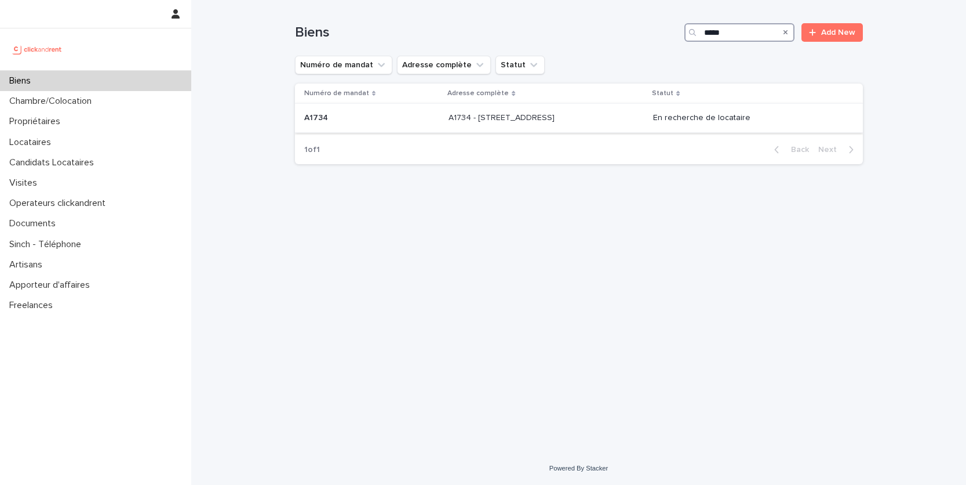
type input "*****"
click at [615, 110] on div "A1734 - 18 rue du Faubourg Madeleine, Orléans 45000 A1734 - 18 rue du Faubourg …" at bounding box center [546, 117] width 195 height 19
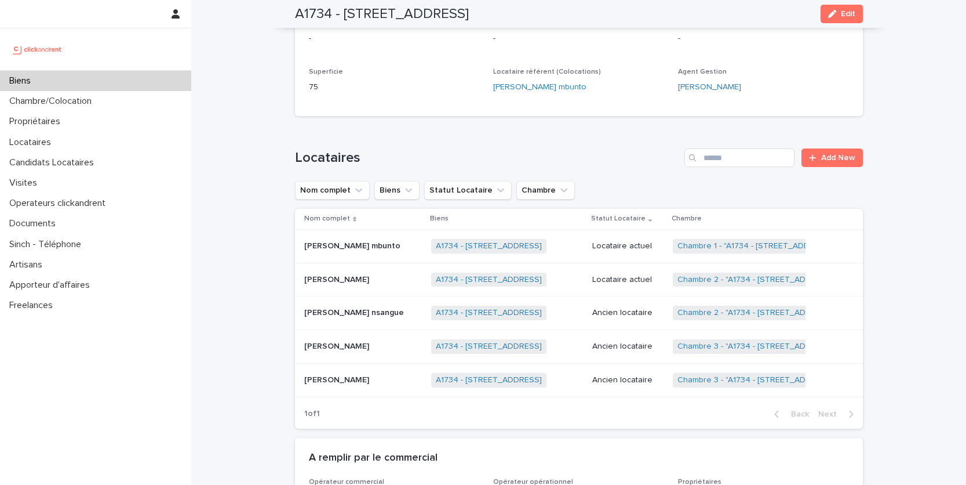
scroll to position [351, 0]
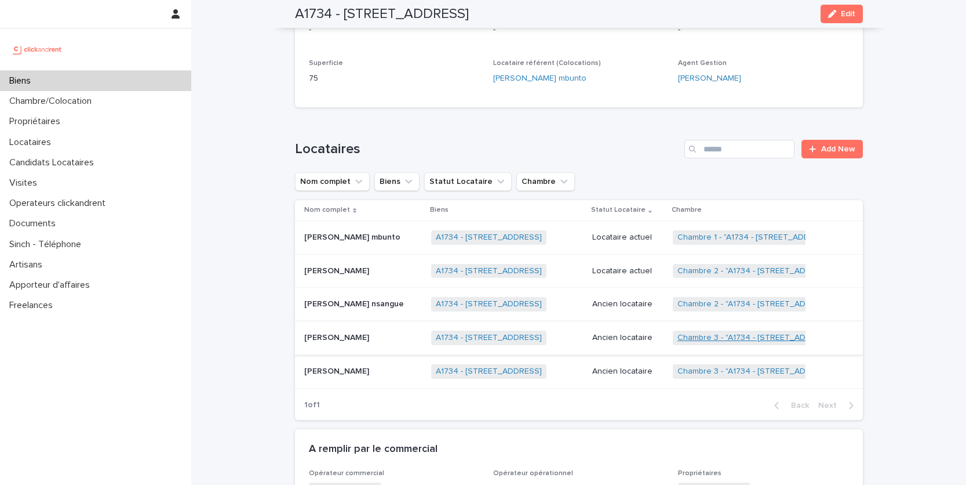
click at [743, 336] on link "Chambre 3 - "A1734 - 18 rue du Faubourg Madeleine, Orléans 45000"" at bounding box center [757, 338] width 159 height 10
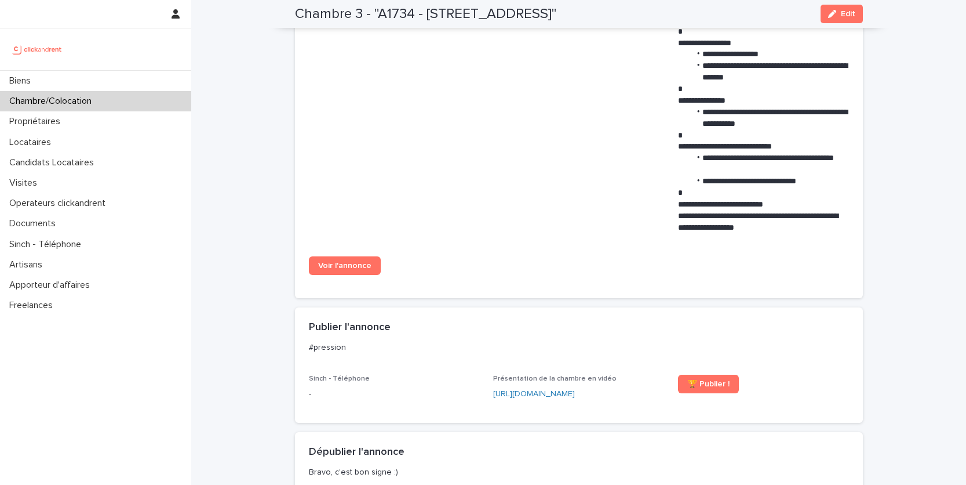
scroll to position [702, 0]
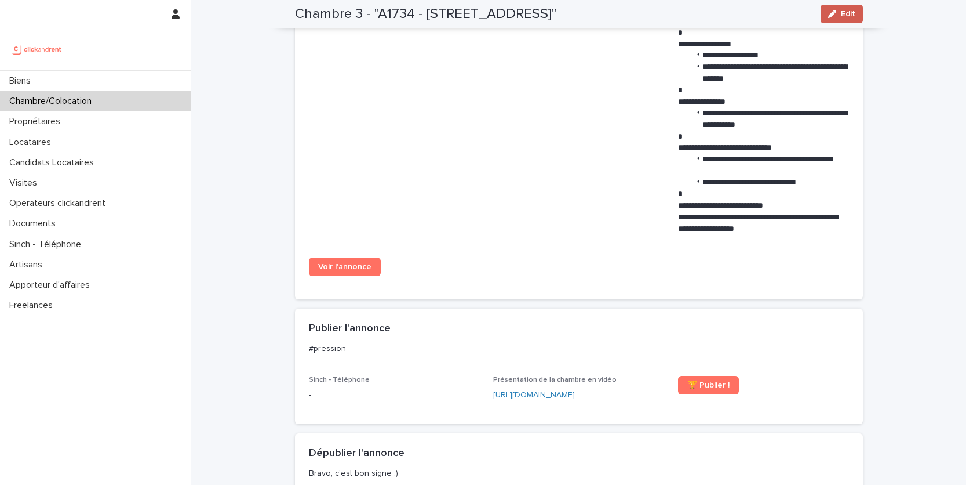
click at [846, 11] on span "Edit" at bounding box center [848, 14] width 14 height 8
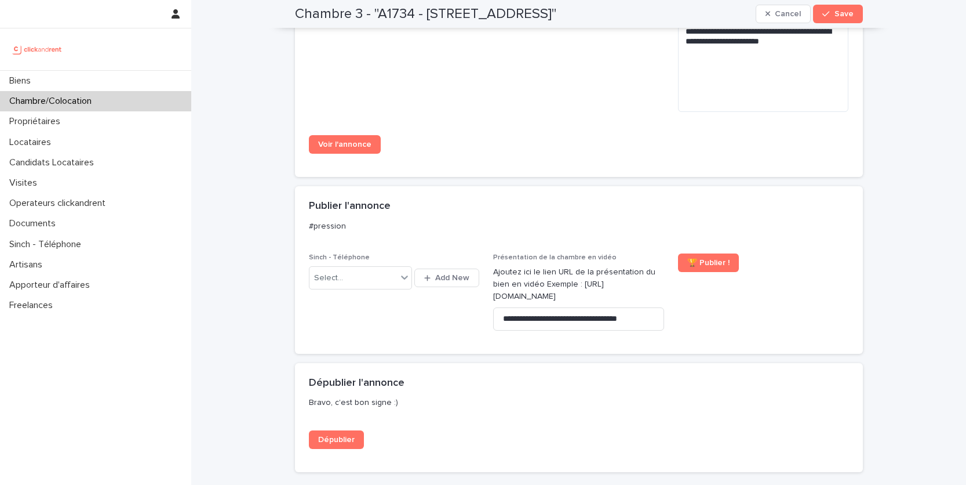
scroll to position [1184, 0]
click at [394, 287] on div "Select..." at bounding box center [354, 277] width 88 height 19
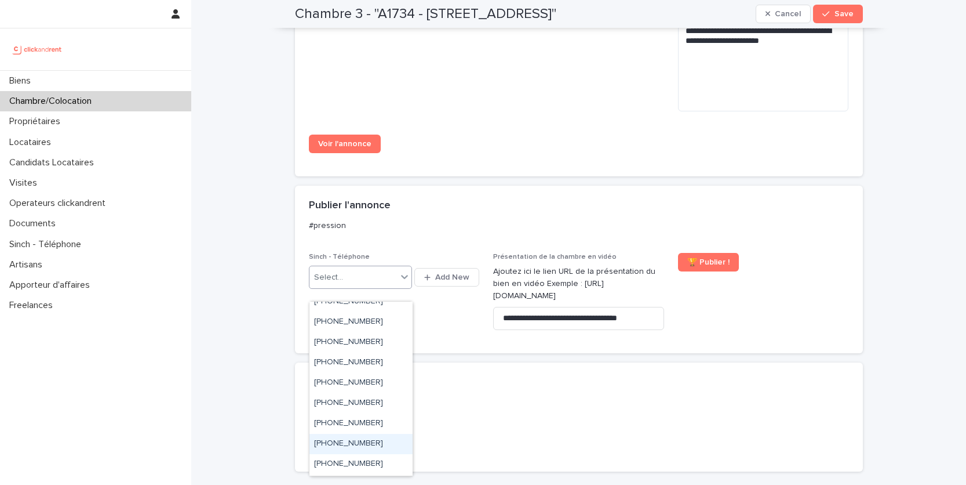
scroll to position [699, 0]
click at [390, 346] on div "+33755549443" at bounding box center [361, 343] width 103 height 20
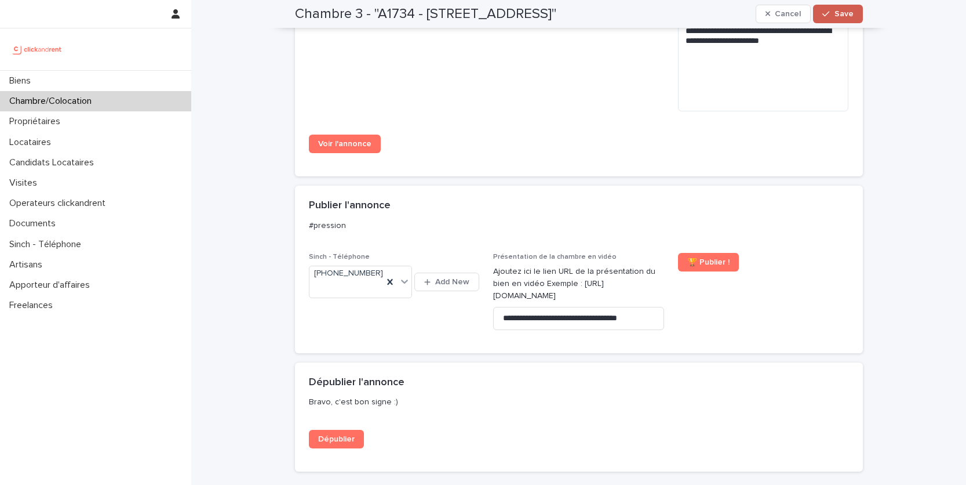
click at [836, 16] on span "Save" at bounding box center [844, 14] width 19 height 8
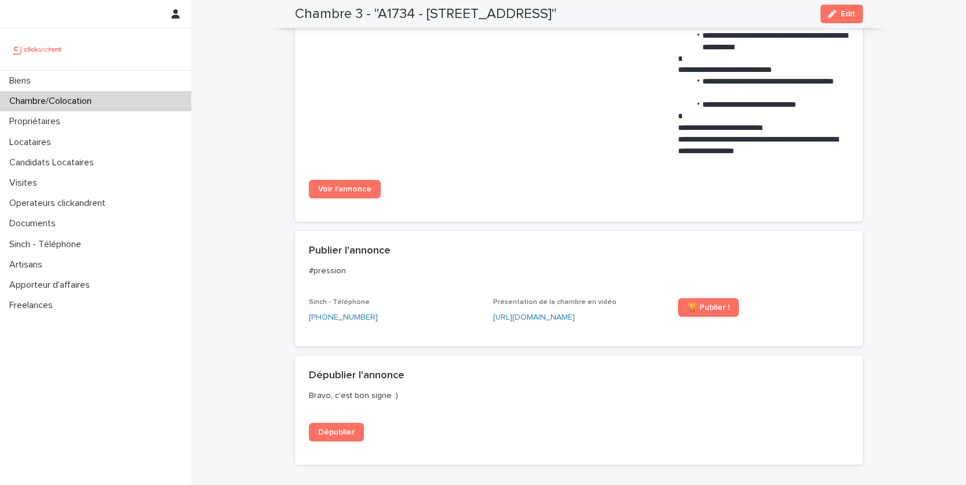
scroll to position [787, 0]
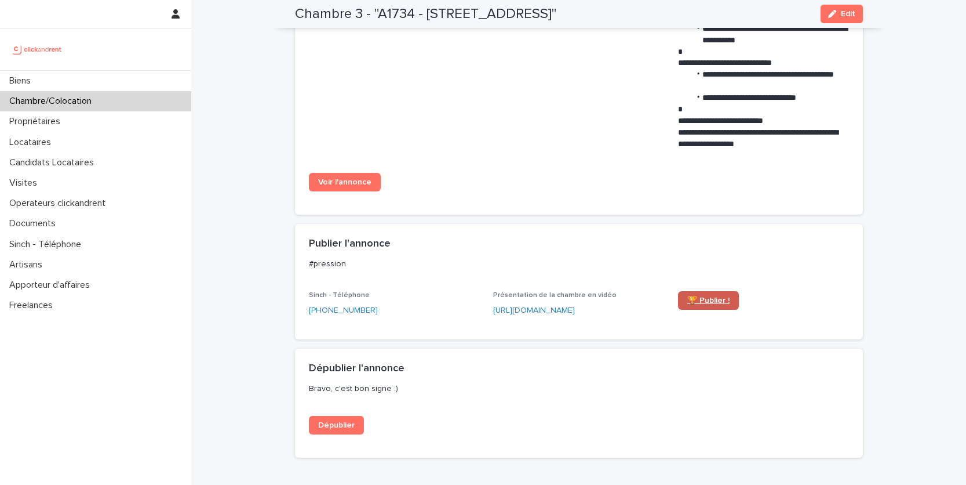
click at [702, 306] on link "🏆 Publier !" at bounding box center [708, 300] width 61 height 19
click at [78, 77] on div "Biens" at bounding box center [95, 81] width 191 height 20
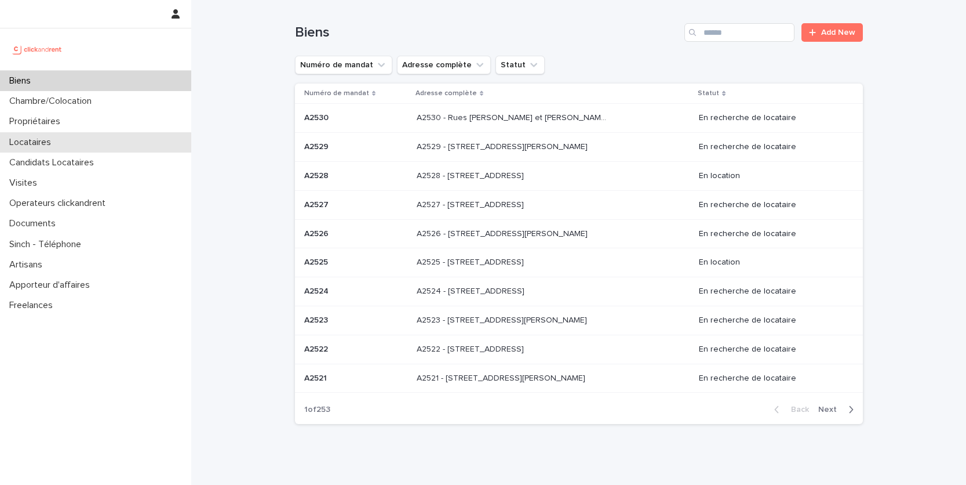
click at [129, 135] on div "Locataires" at bounding box center [95, 142] width 191 height 20
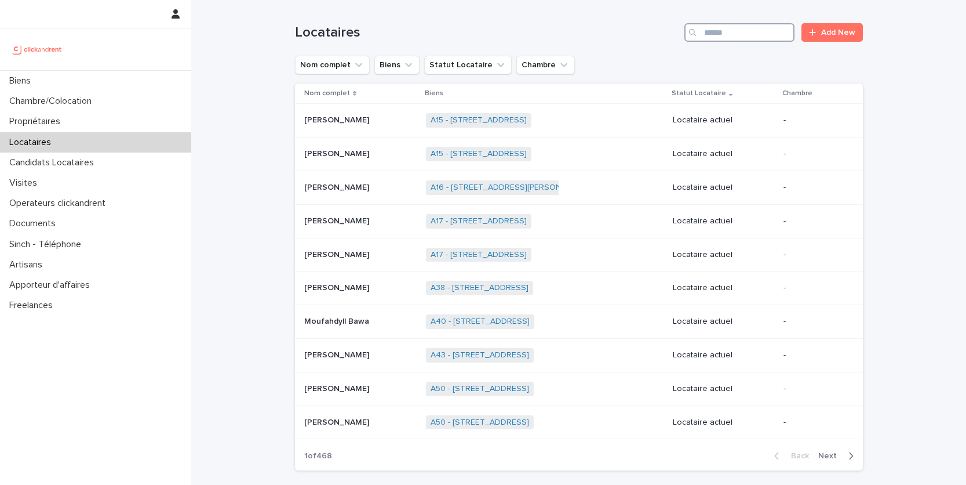
click at [758, 37] on input "Search" at bounding box center [740, 32] width 110 height 19
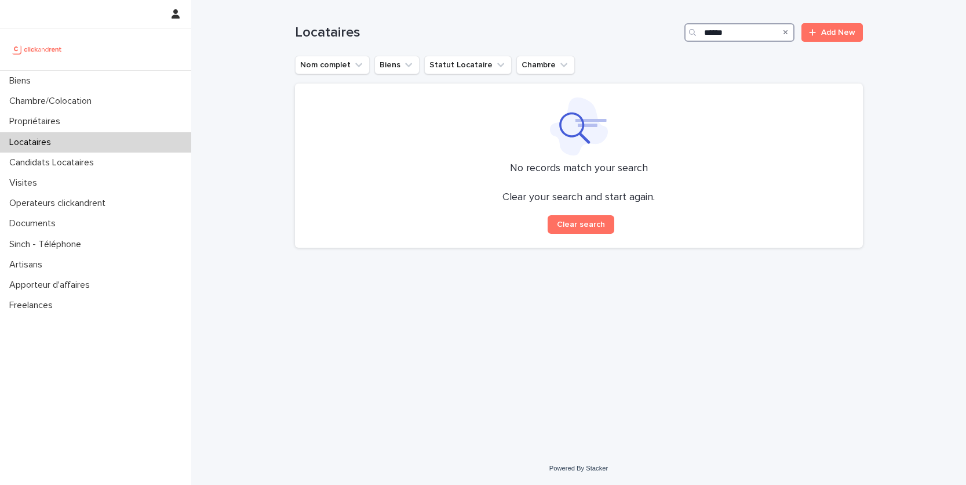
type input "******"
click at [150, 132] on div "Locataires" at bounding box center [95, 142] width 191 height 20
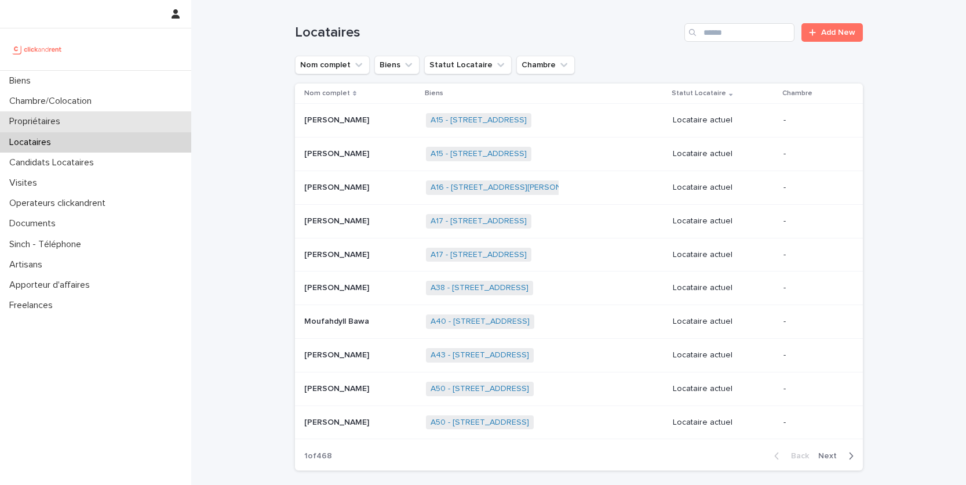
click at [169, 114] on div "Propriétaires" at bounding box center [95, 121] width 191 height 20
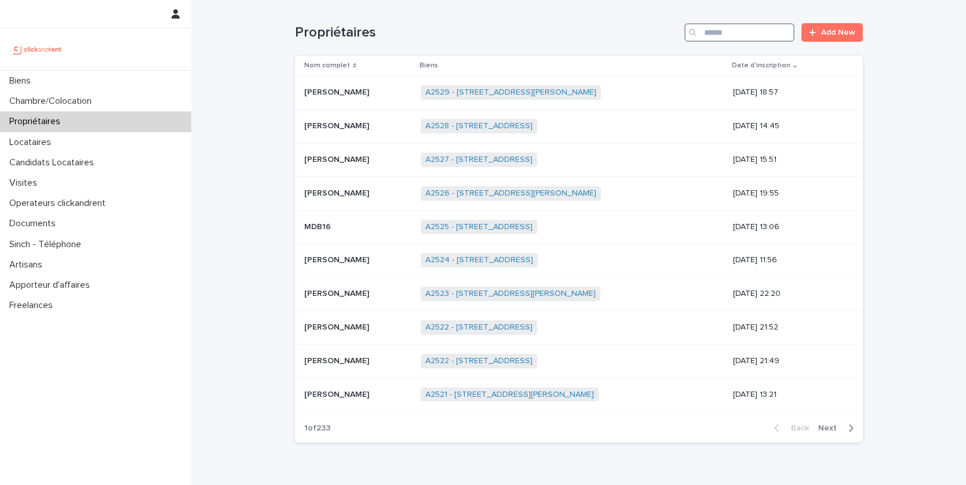
click at [743, 31] on input "Search" at bounding box center [740, 32] width 110 height 19
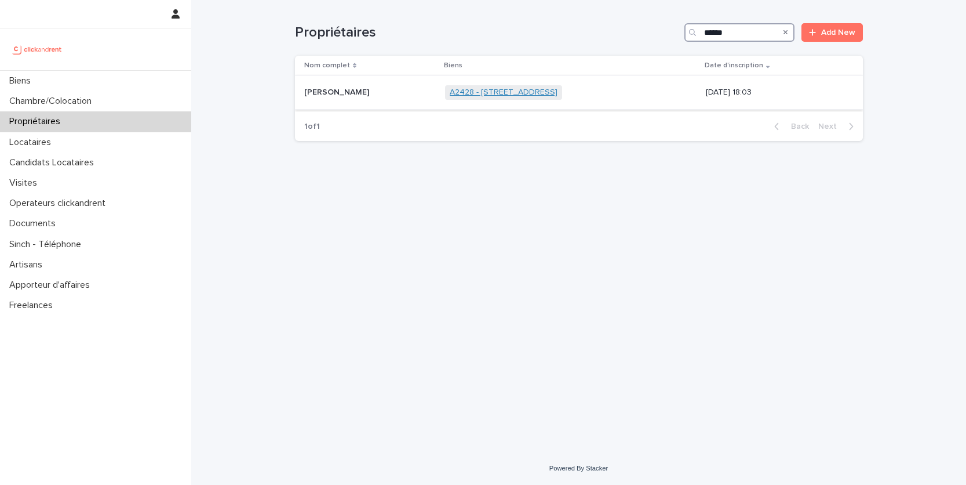
type input "******"
click at [558, 94] on link "A2428 - [STREET_ADDRESS]" at bounding box center [504, 93] width 108 height 10
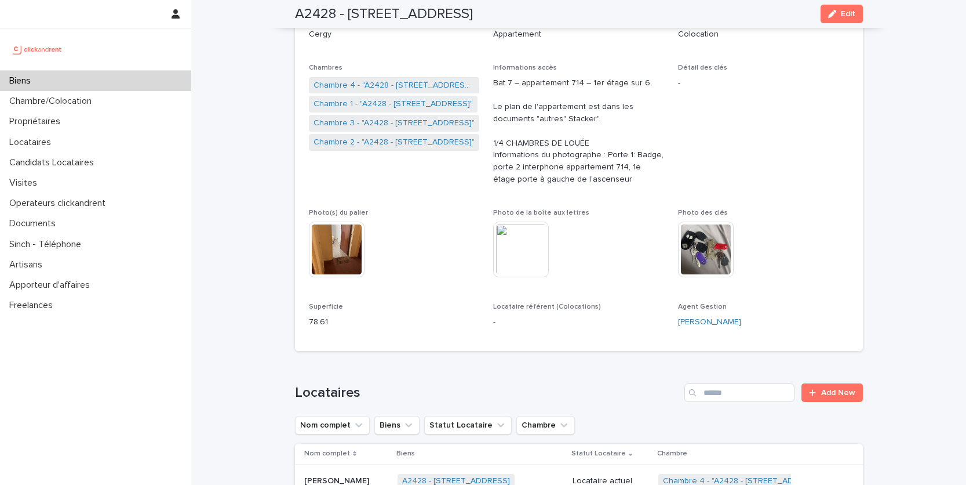
scroll to position [150, 0]
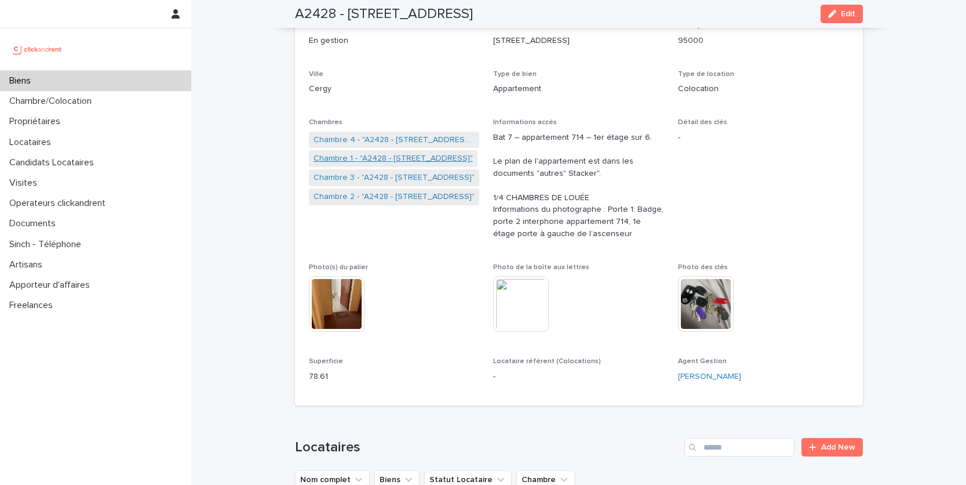
click at [376, 158] on link "Chambre 1 - "A2428 - 7 rue des châteaux Brûloirs, Cergy 95000"" at bounding box center [393, 158] width 159 height 12
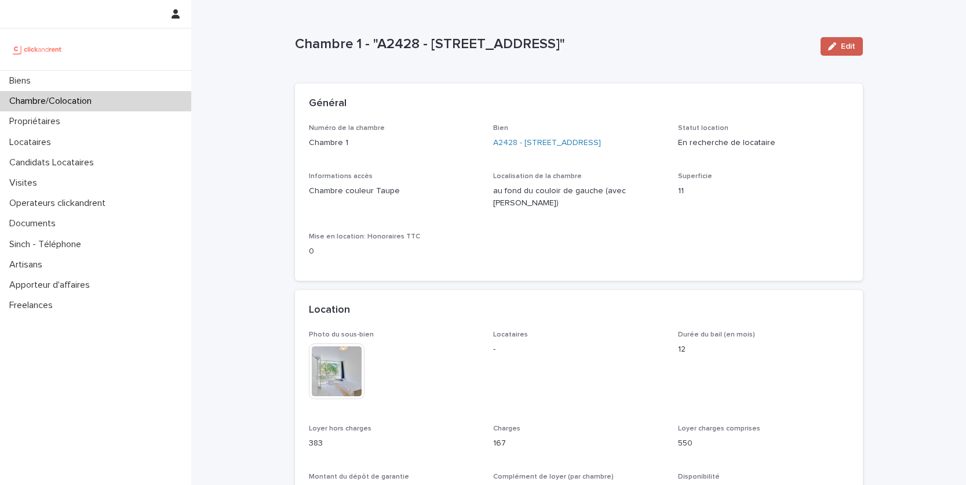
click at [837, 46] on icon "button" at bounding box center [832, 46] width 8 height 8
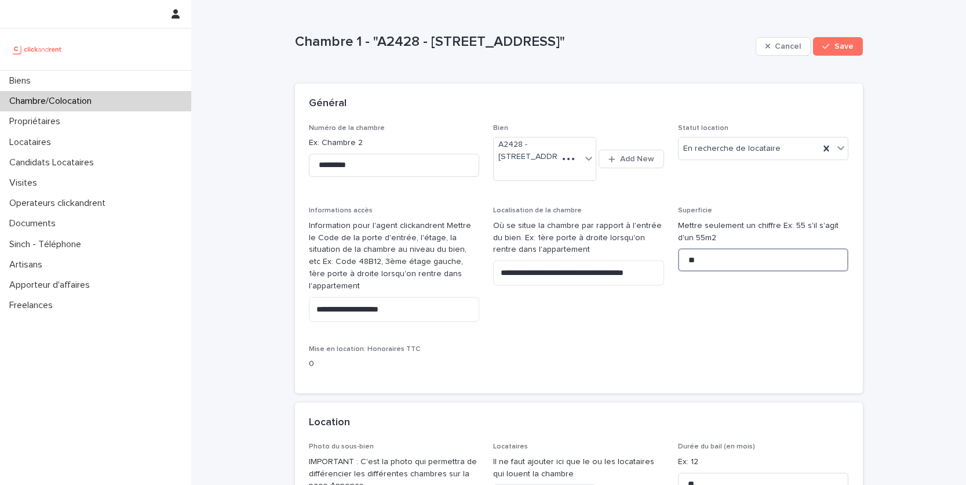
click at [716, 271] on input "**" at bounding box center [763, 259] width 171 height 23
type input "**"
click at [853, 38] on button "Save" at bounding box center [837, 46] width 49 height 19
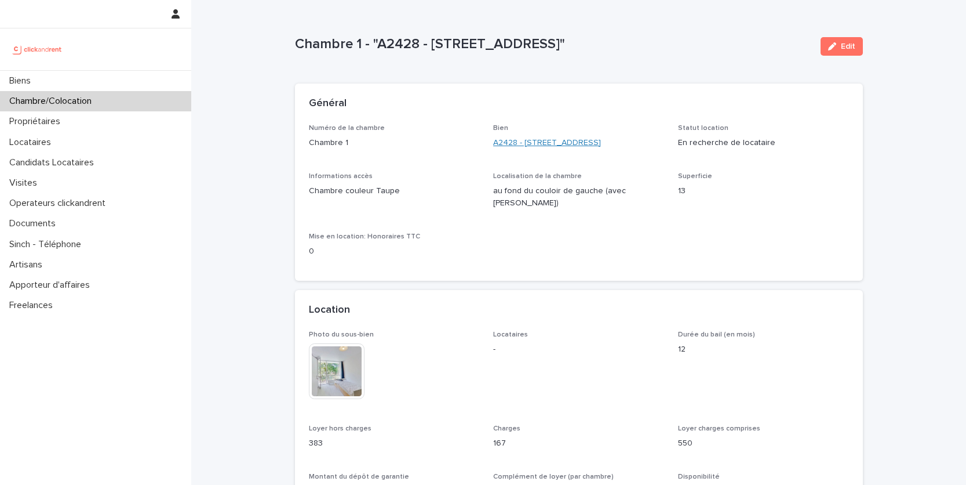
click at [574, 147] on link "A2428 - [STREET_ADDRESS]" at bounding box center [547, 143] width 108 height 12
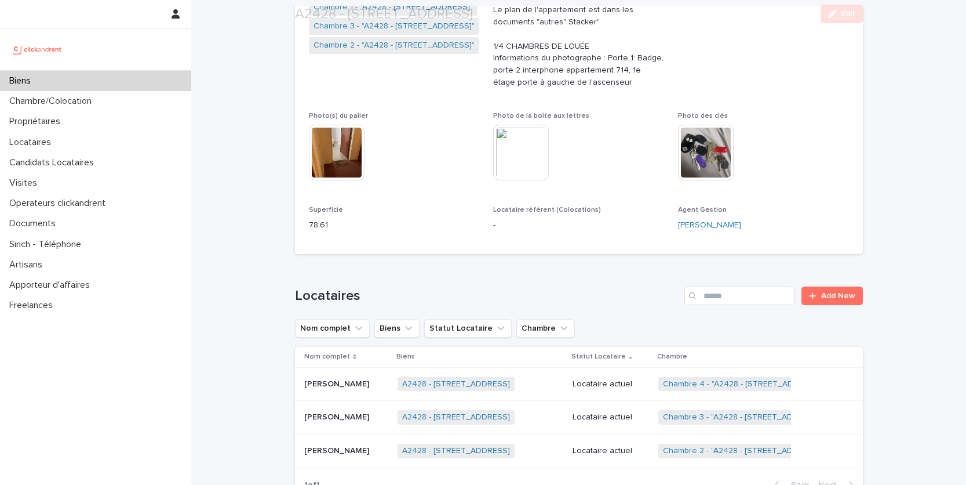
scroll to position [443, 0]
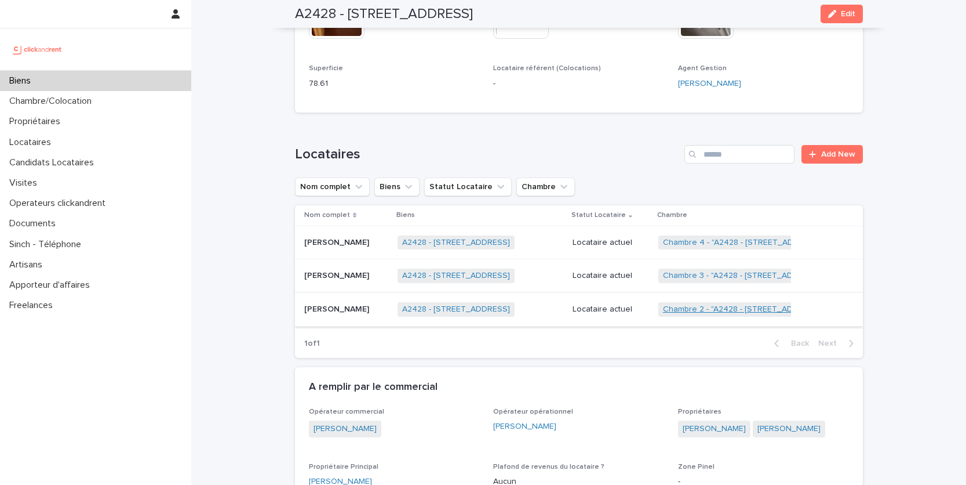
click at [690, 310] on link "Chambre 2 - "A2428 - [STREET_ADDRESS]"" at bounding box center [743, 309] width 161 height 10
click at [701, 274] on link "Chambre 3 - "A2428 - 7 rue des châteaux Brûloirs, Cergy 95000"" at bounding box center [743, 276] width 161 height 10
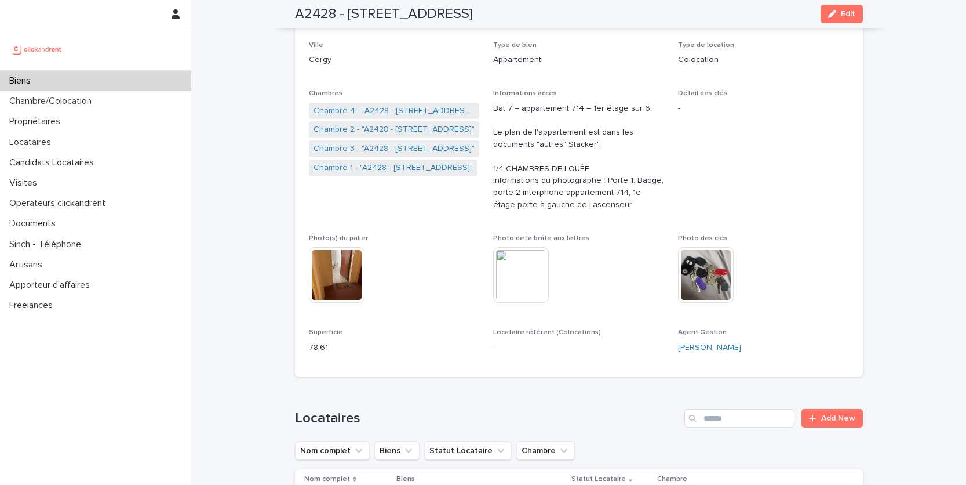
scroll to position [179, 0]
drag, startPoint x: 837, startPoint y: 12, endPoint x: 459, endPoint y: 298, distance: 473.9
click at [837, 12] on div "button" at bounding box center [834, 14] width 13 height 8
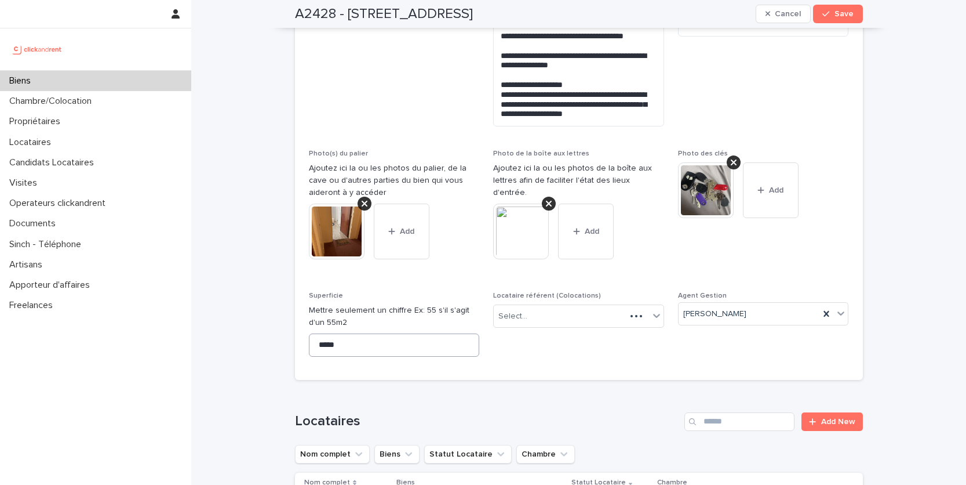
scroll to position [448, 0]
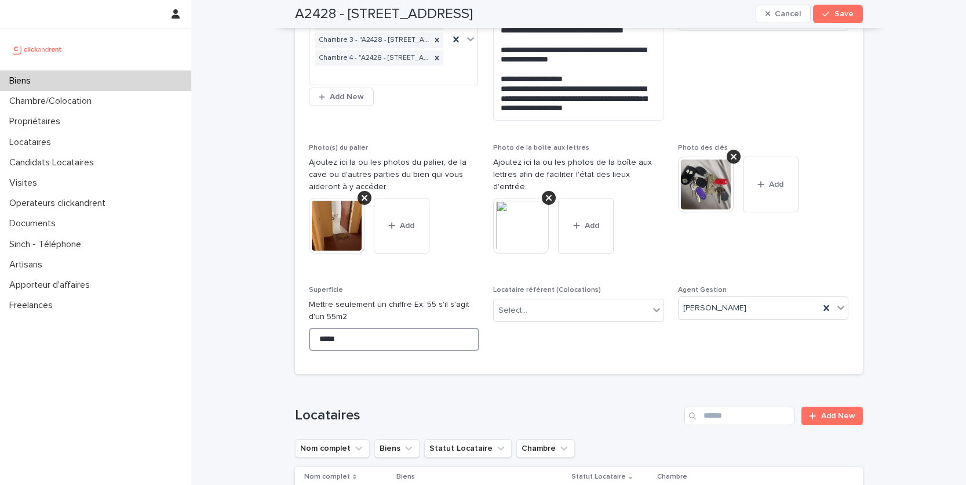
click at [349, 328] on input "*****" at bounding box center [394, 339] width 171 height 23
type input "*"
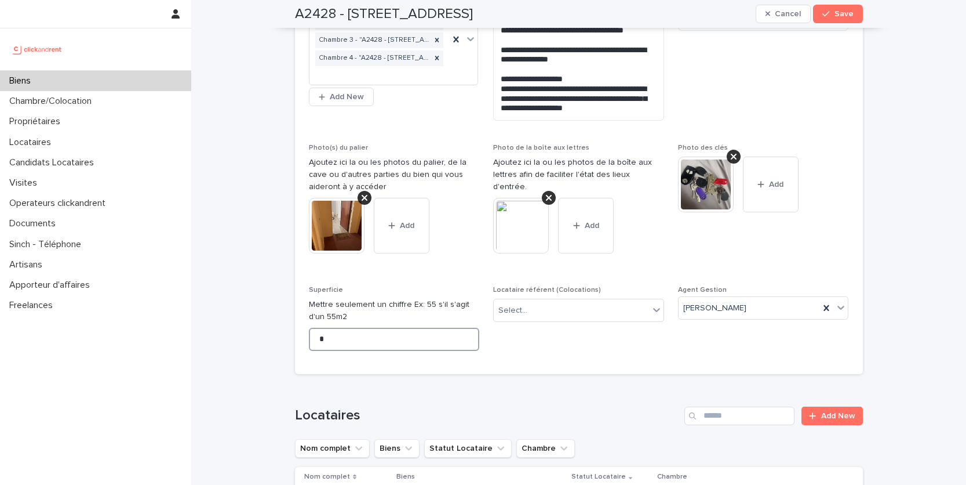
type input "**"
click at [830, 10] on icon "button" at bounding box center [826, 14] width 7 height 8
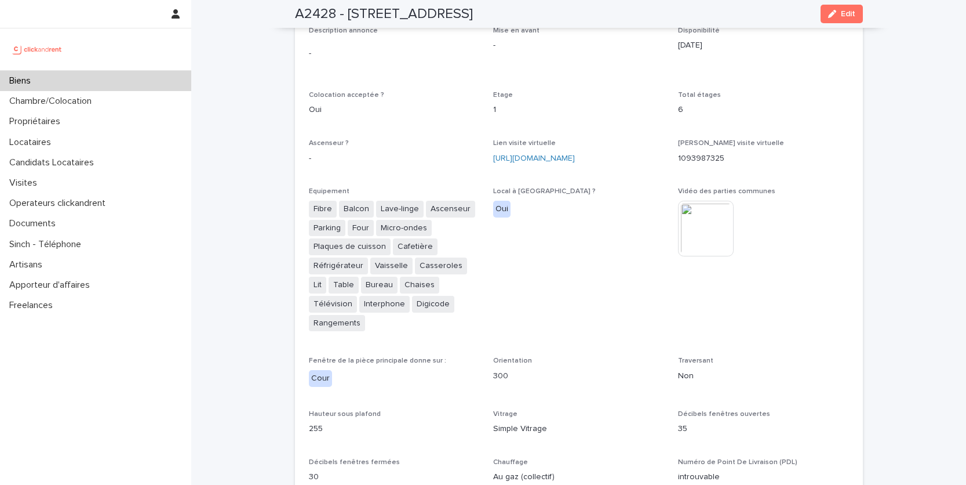
scroll to position [2450, 0]
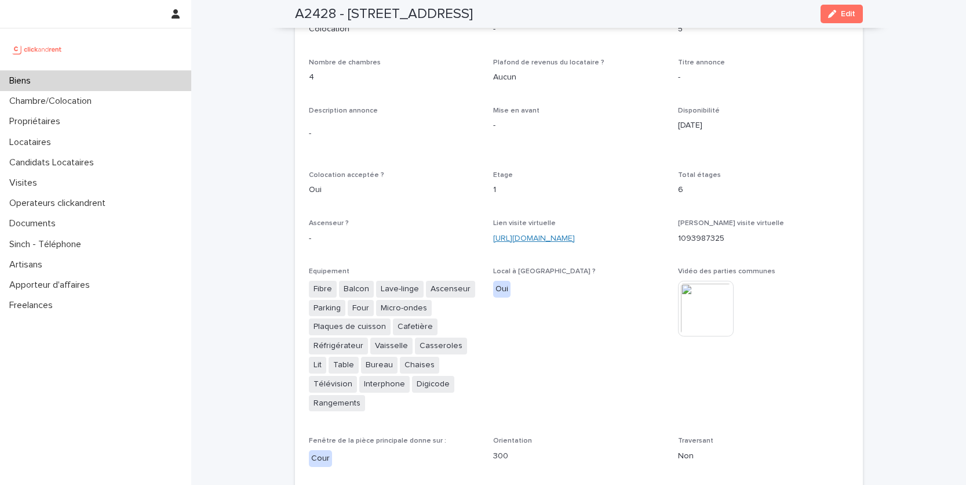
click at [522, 234] on link "https://my.matterport.com/show/?m=TxGb6WkXrCn" at bounding box center [534, 238] width 82 height 8
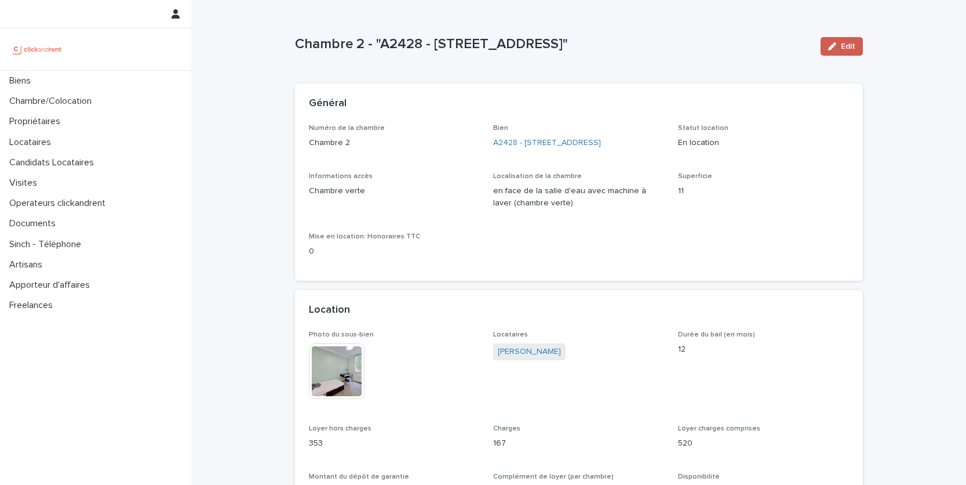
click at [849, 50] on span "Edit" at bounding box center [848, 46] width 14 height 8
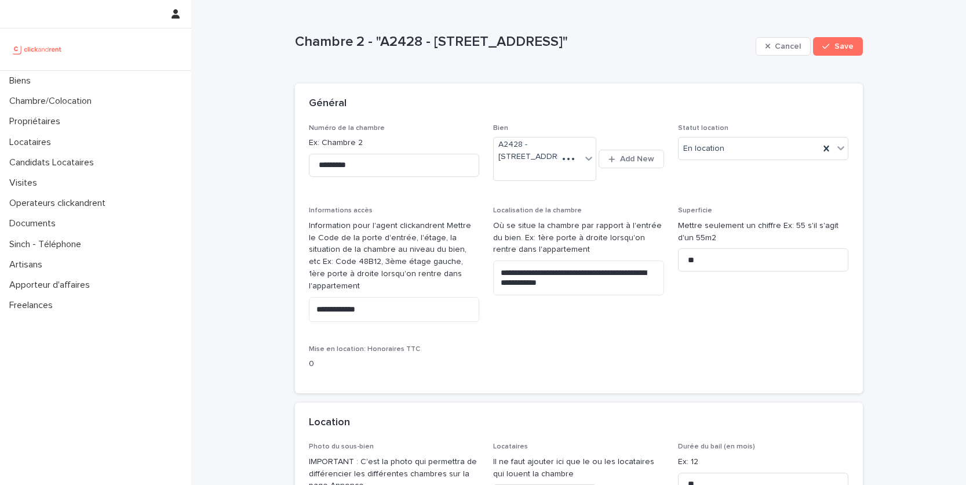
click at [731, 244] on p "Mettre seulement un chiffre Ex: 55 s'il s'agit d'un 55m2" at bounding box center [763, 232] width 171 height 24
click at [712, 266] on input "**" at bounding box center [763, 259] width 171 height 23
type input "*"
click at [782, 45] on span "Cancel" at bounding box center [788, 46] width 26 height 8
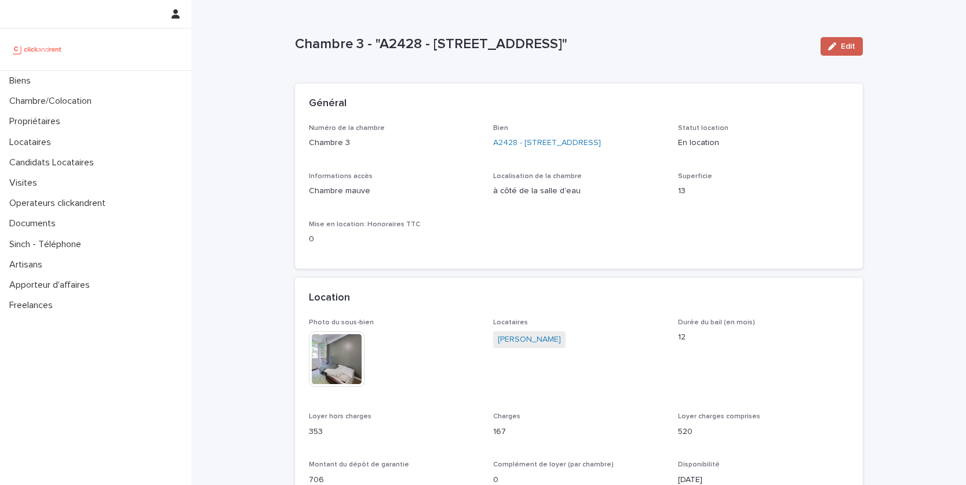
click at [841, 37] on button "Edit" at bounding box center [842, 46] width 42 height 19
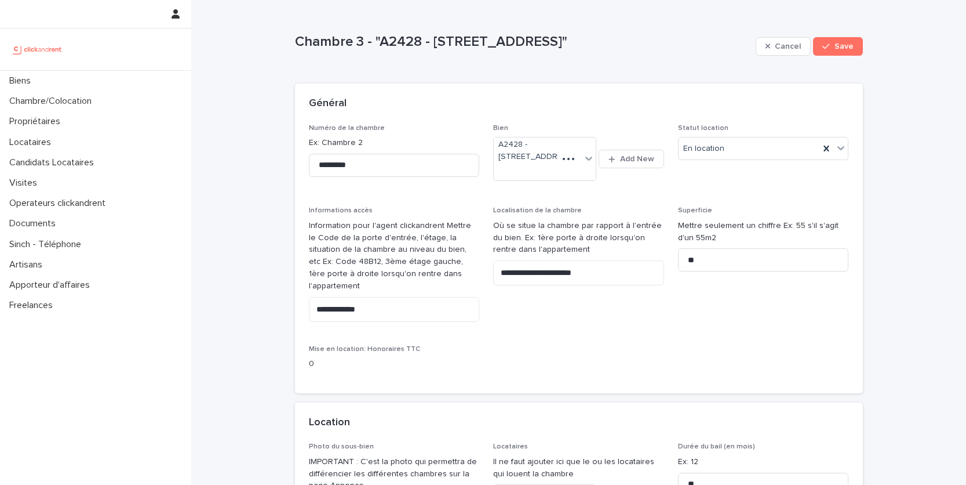
click at [735, 244] on p "Mettre seulement un chiffre Ex: 55 s'il s'agit d'un 55m2" at bounding box center [763, 232] width 171 height 24
click at [725, 271] on input "**" at bounding box center [763, 259] width 171 height 23
type input "**"
click at [851, 39] on button "Save" at bounding box center [837, 46] width 49 height 19
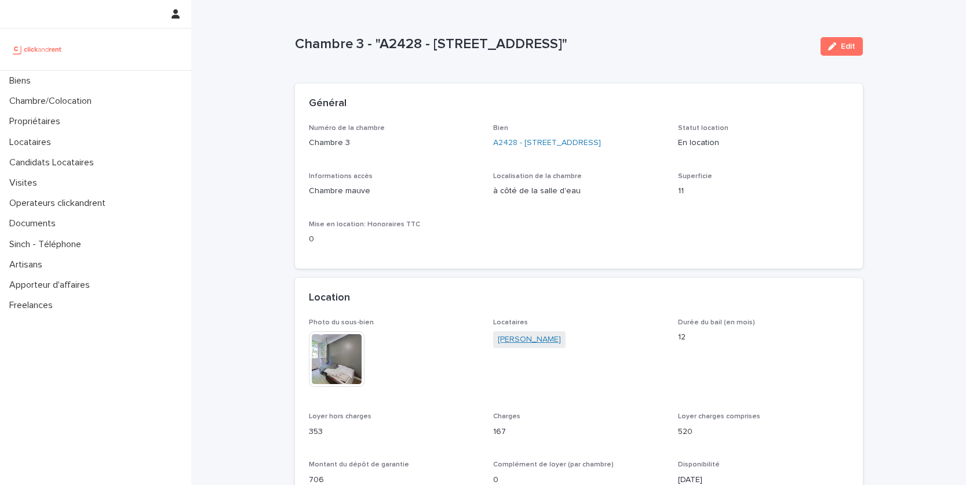
click at [514, 346] on link "Ilyes Mermouda" at bounding box center [529, 339] width 63 height 12
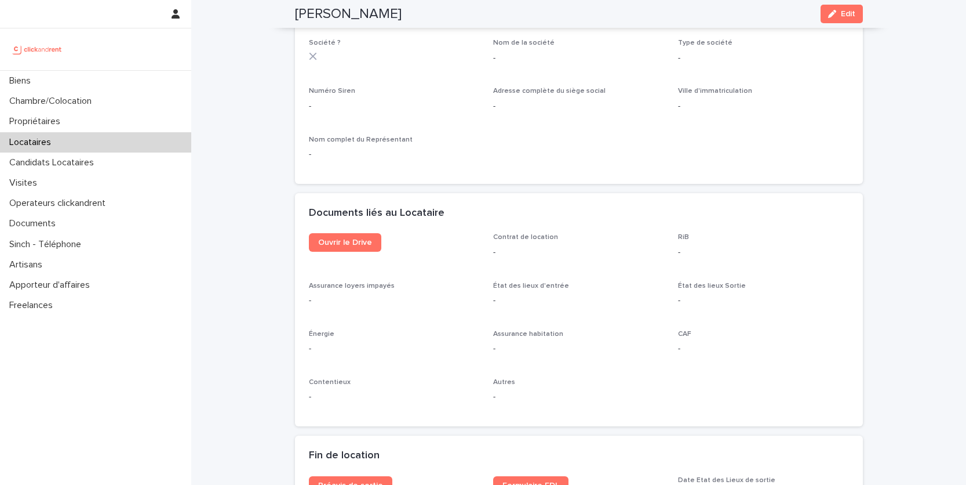
scroll to position [1210, 0]
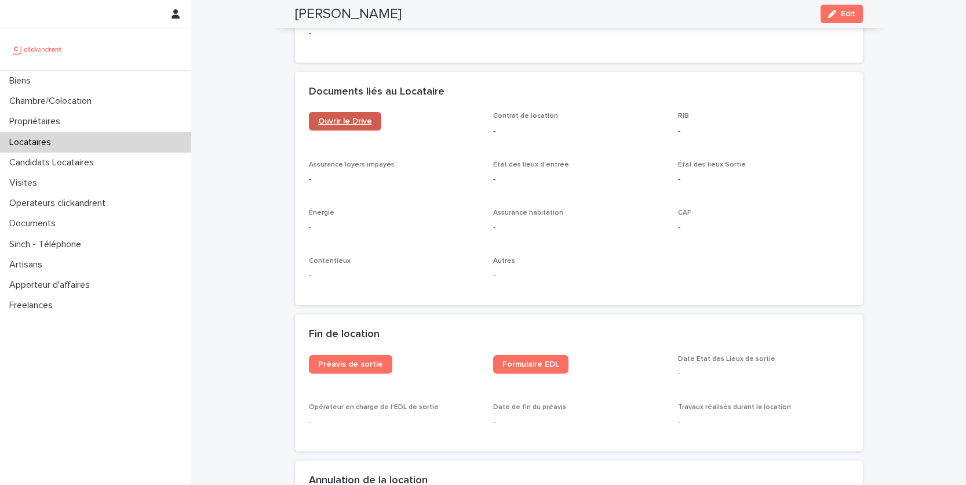
click at [353, 113] on link "Ouvrir le Drive" at bounding box center [345, 121] width 72 height 19
